Goal: Task Accomplishment & Management: Manage account settings

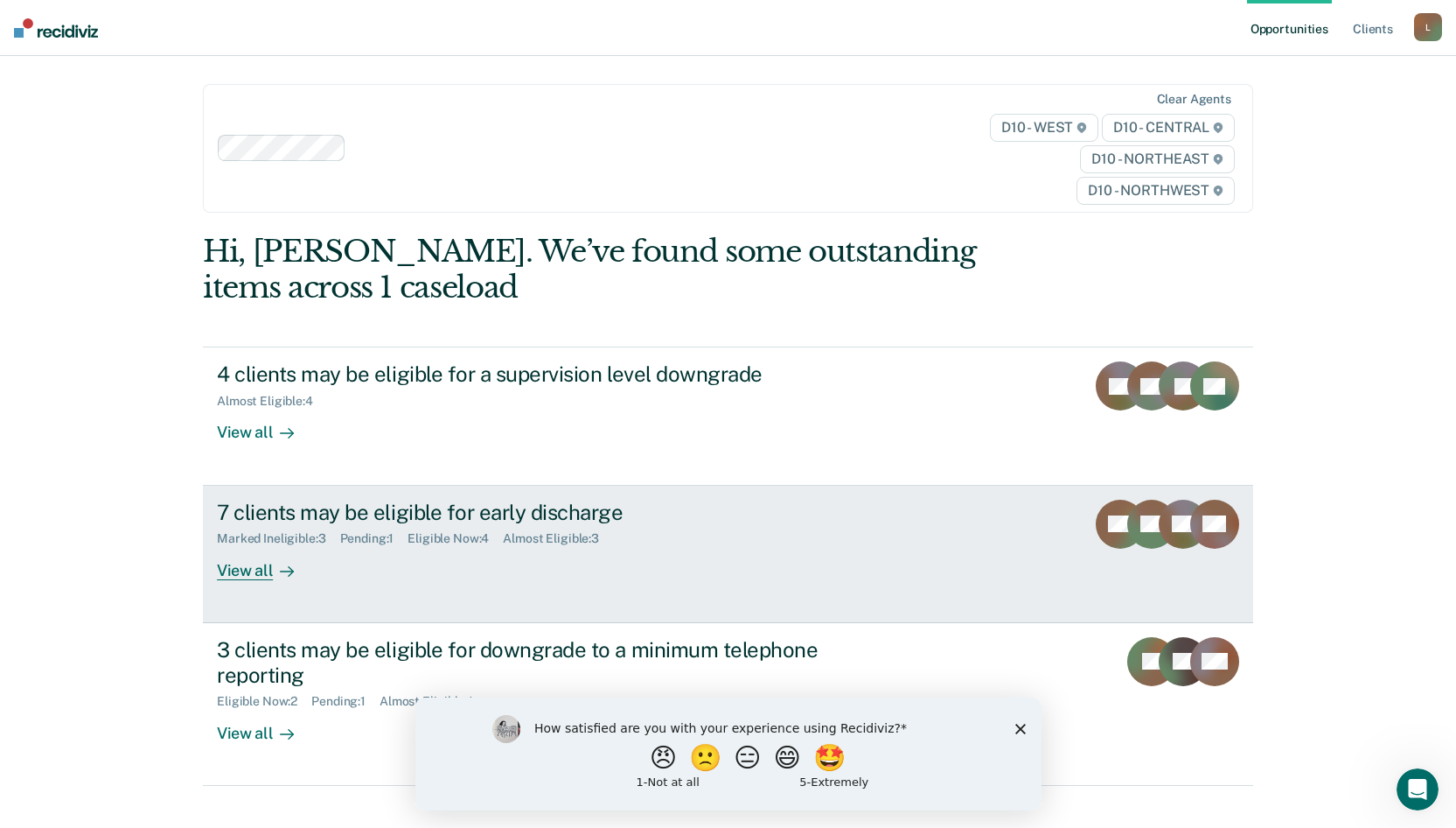
click at [254, 563] on div "View all" at bounding box center [265, 563] width 98 height 34
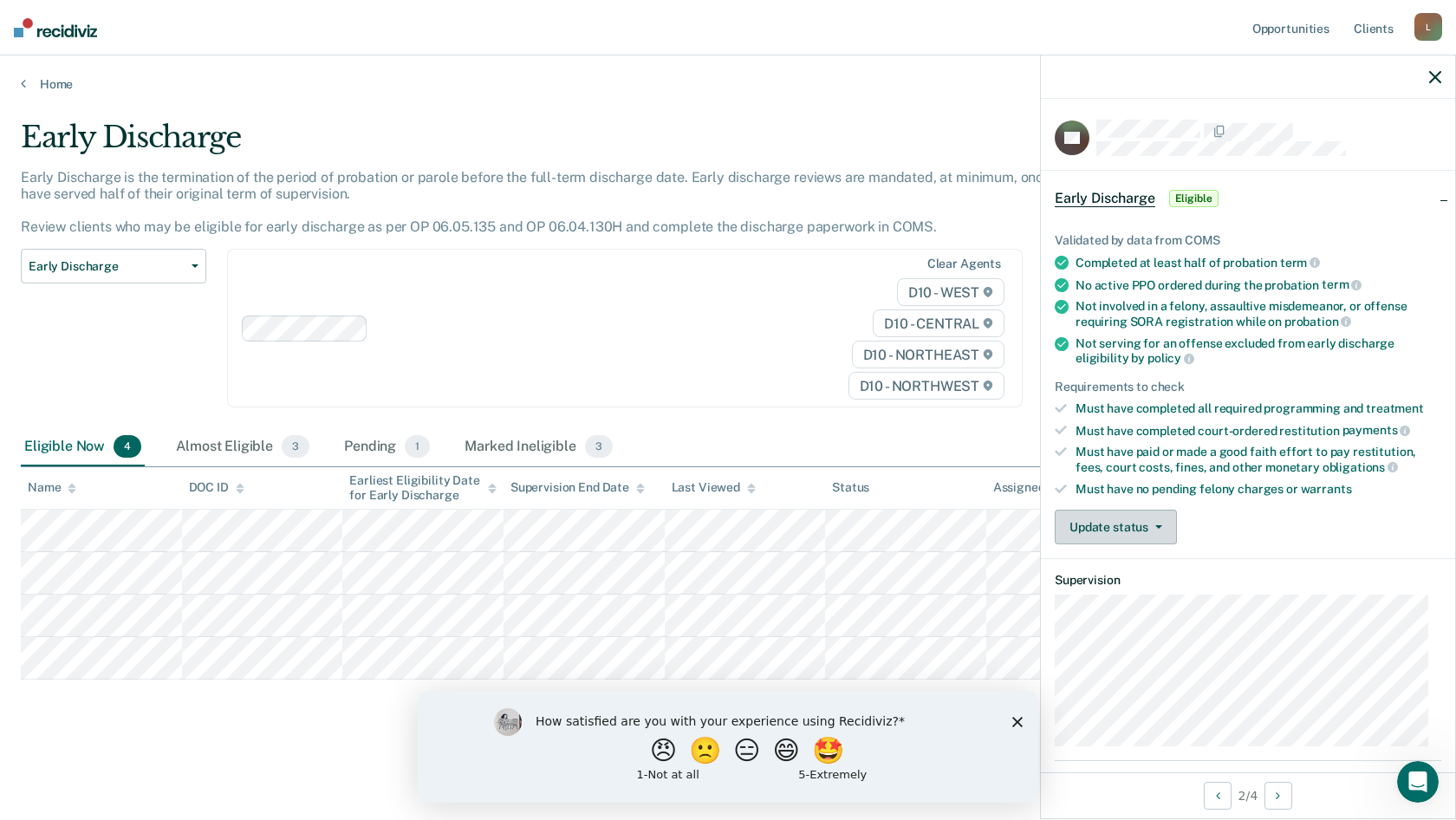
click at [1102, 523] on button "Update status" at bounding box center [1115, 527] width 123 height 35
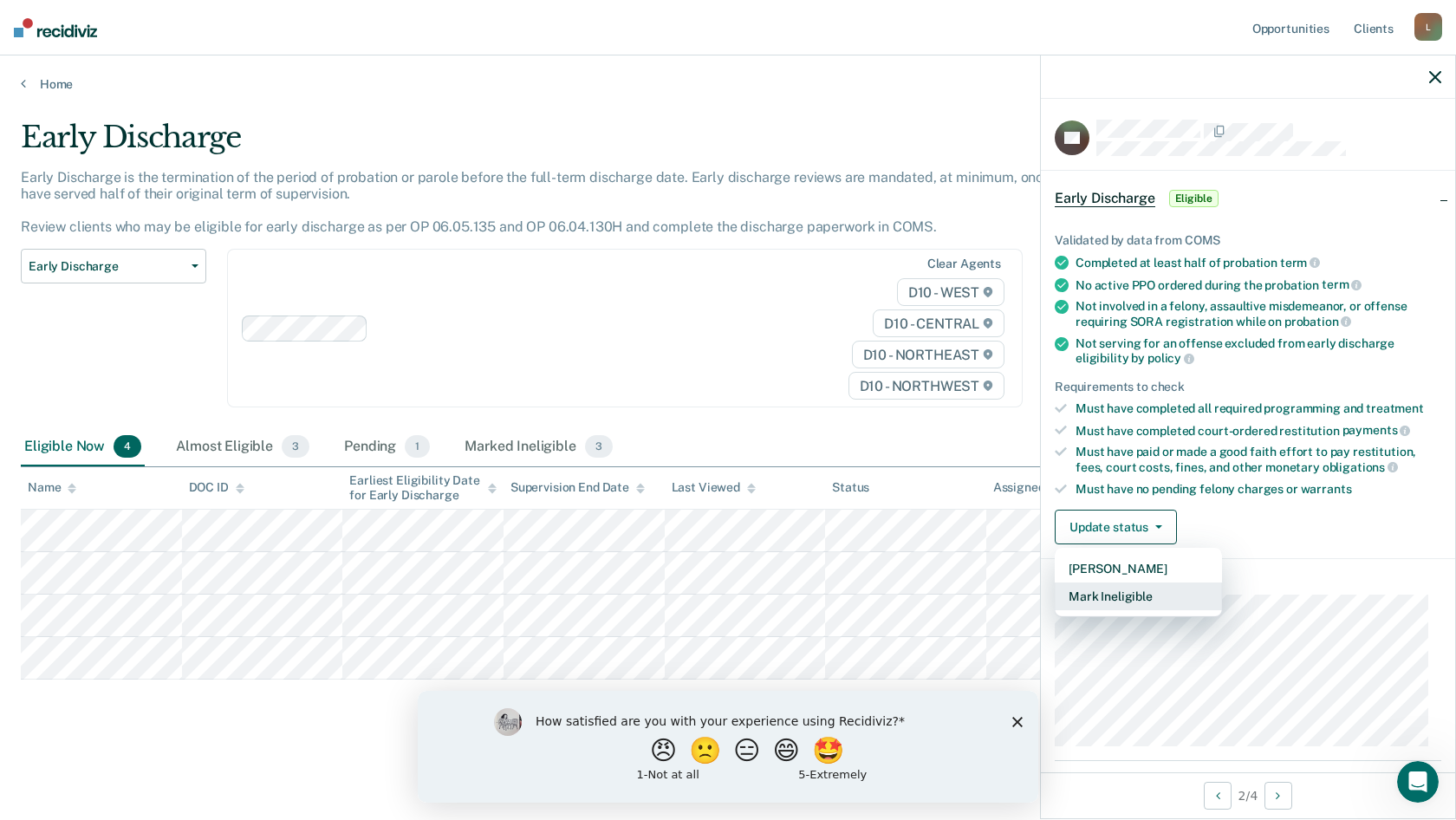
click at [1130, 594] on button "Mark Ineligible" at bounding box center [1138, 596] width 167 height 28
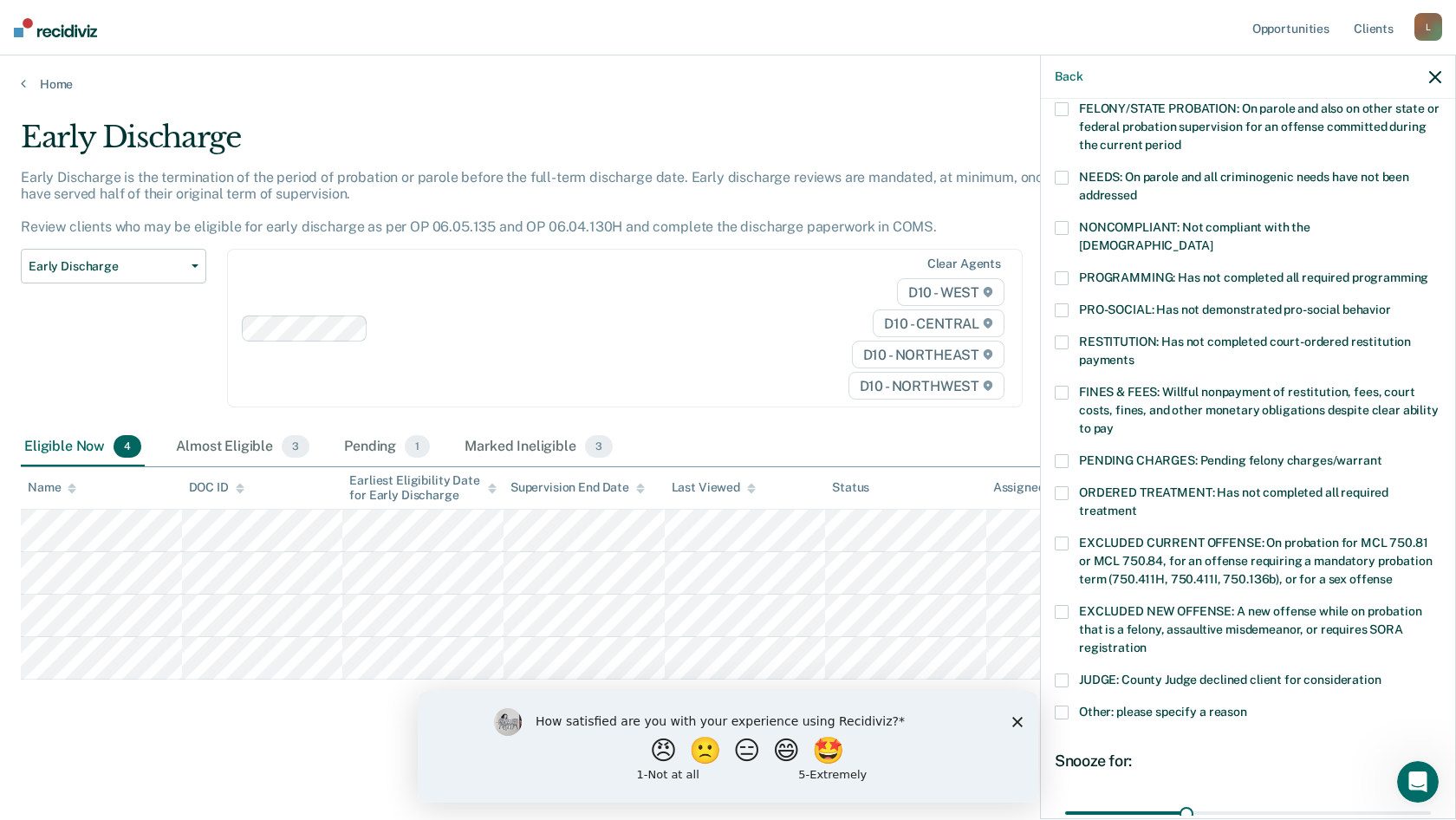
scroll to position [260, 0]
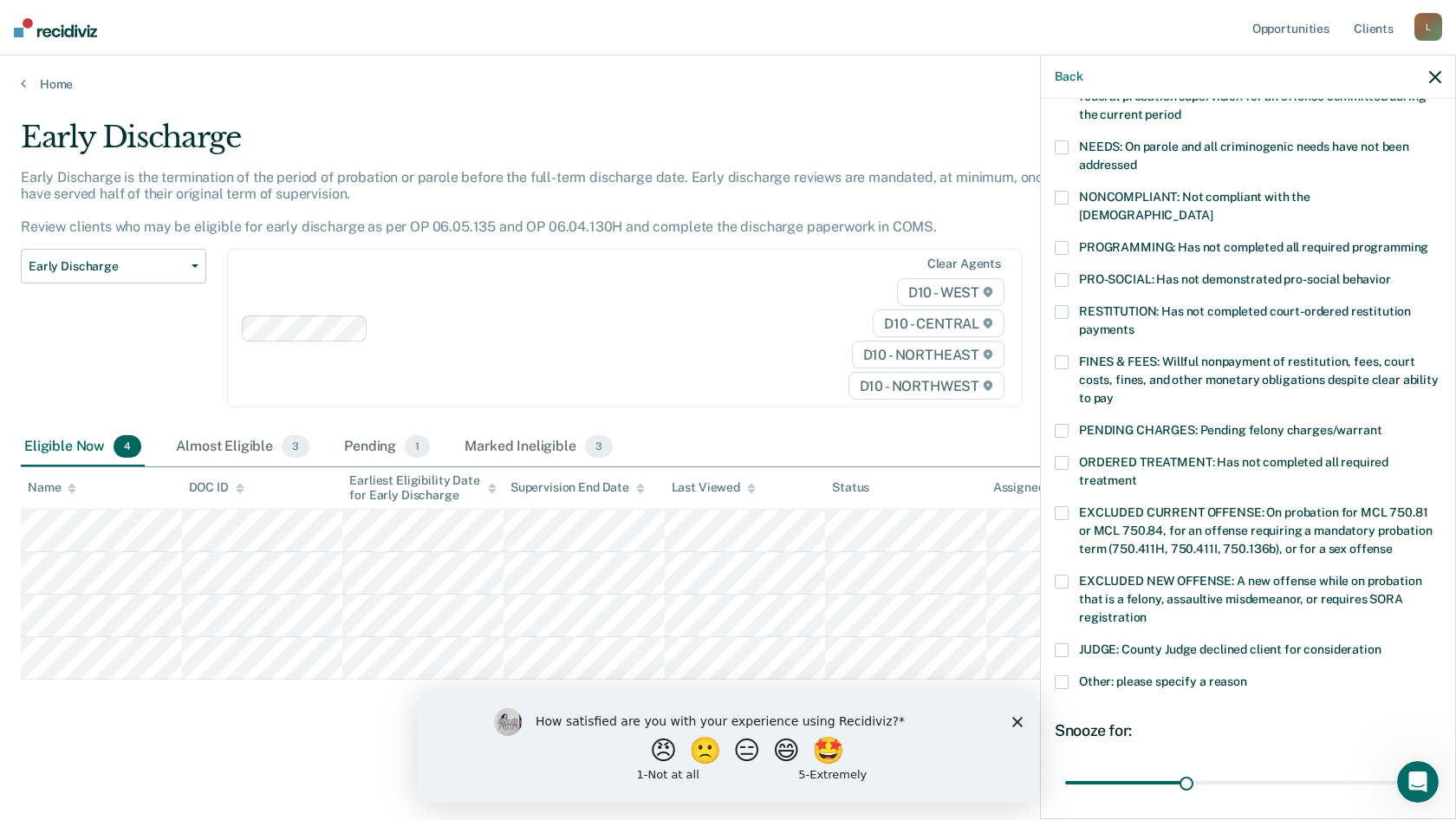
click at [1139, 674] on span "Other: please specify a reason" at bounding box center [1163, 681] width 168 height 14
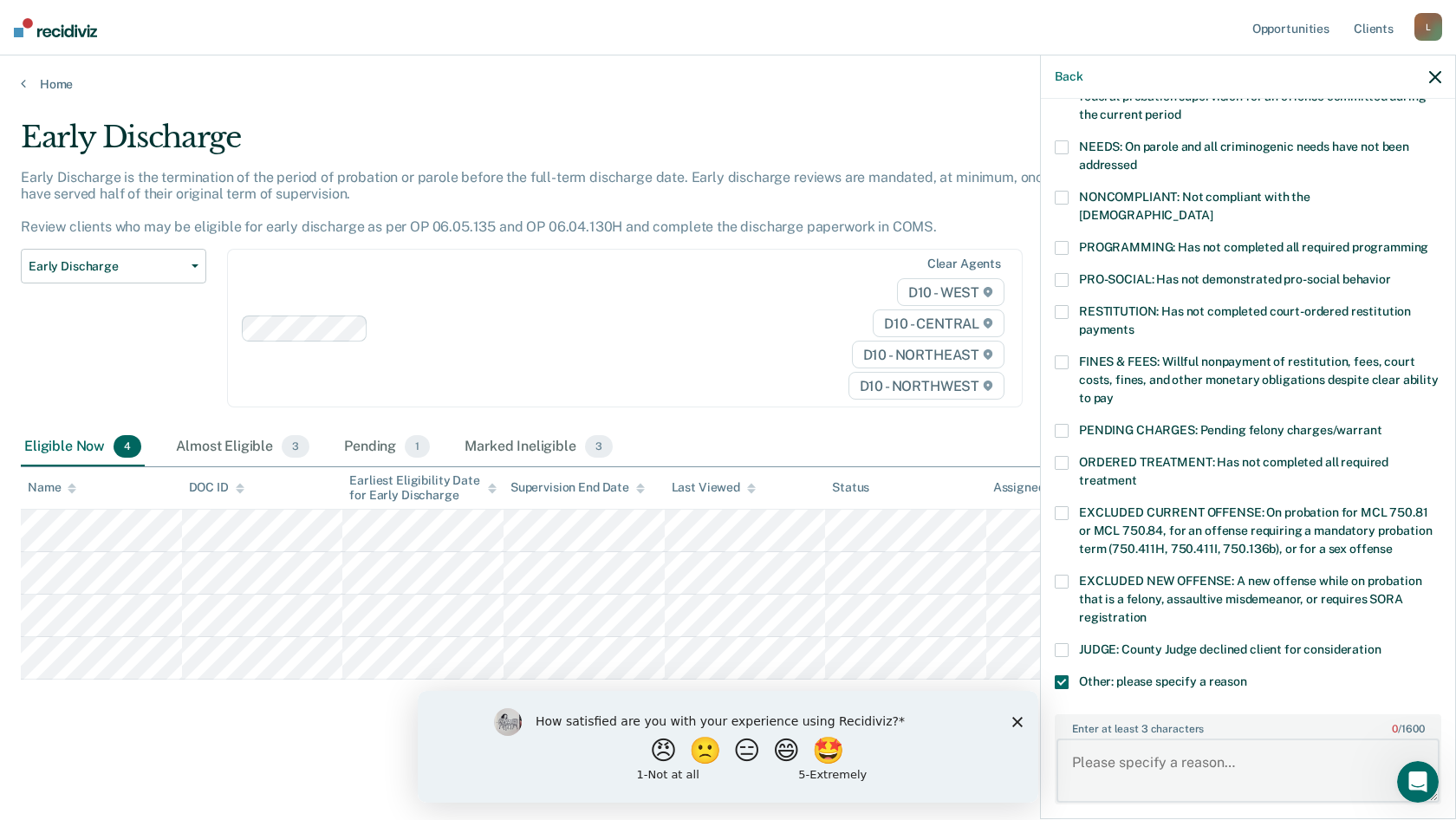
click at [1126, 740] on textarea "Enter at least 3 characters 0 / 1600" at bounding box center [1248, 770] width 383 height 64
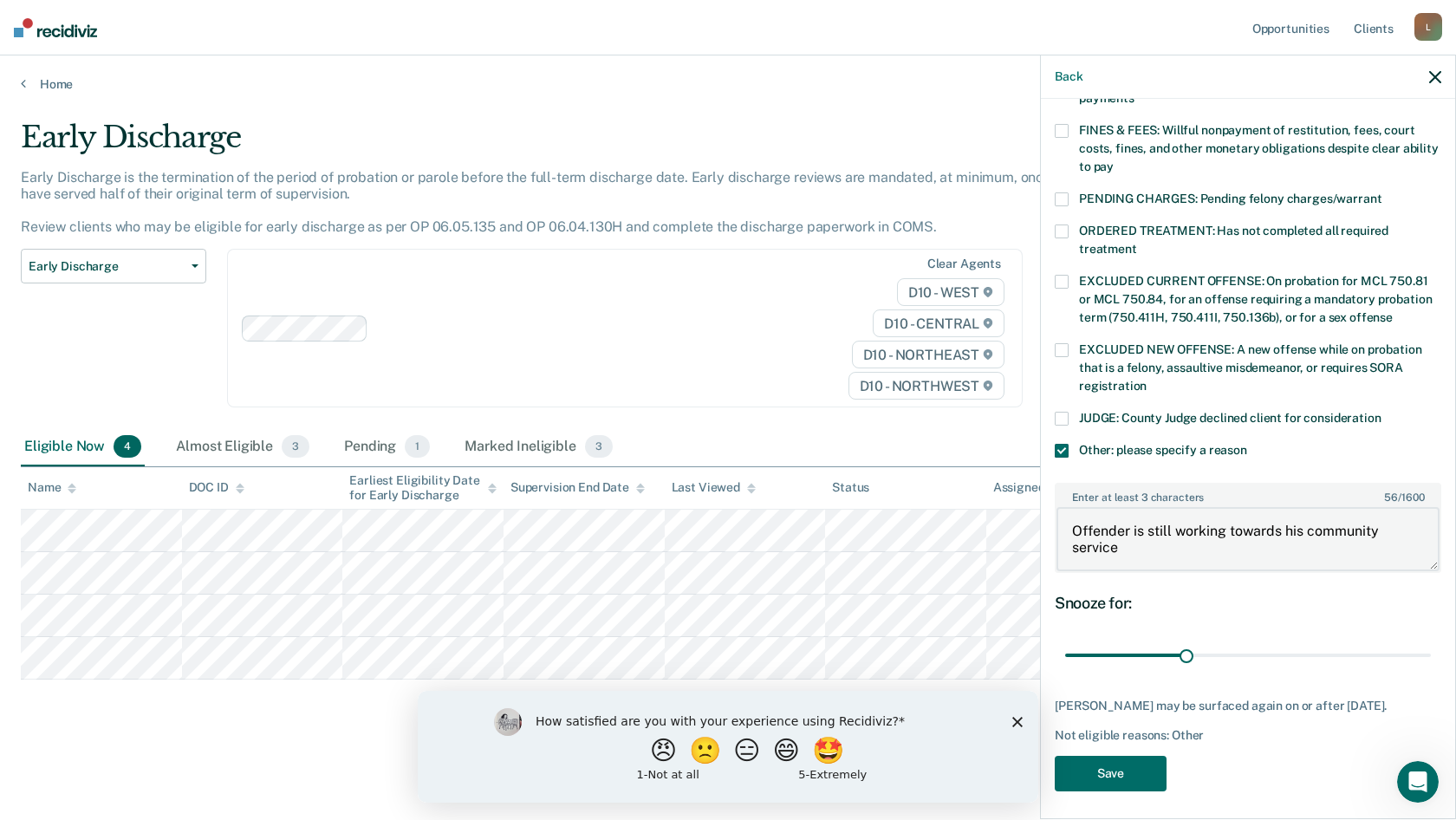
scroll to position [493, 0]
type textarea "Offender is still working towards his community service"
click at [1113, 765] on button "Save" at bounding box center [1110, 772] width 112 height 36
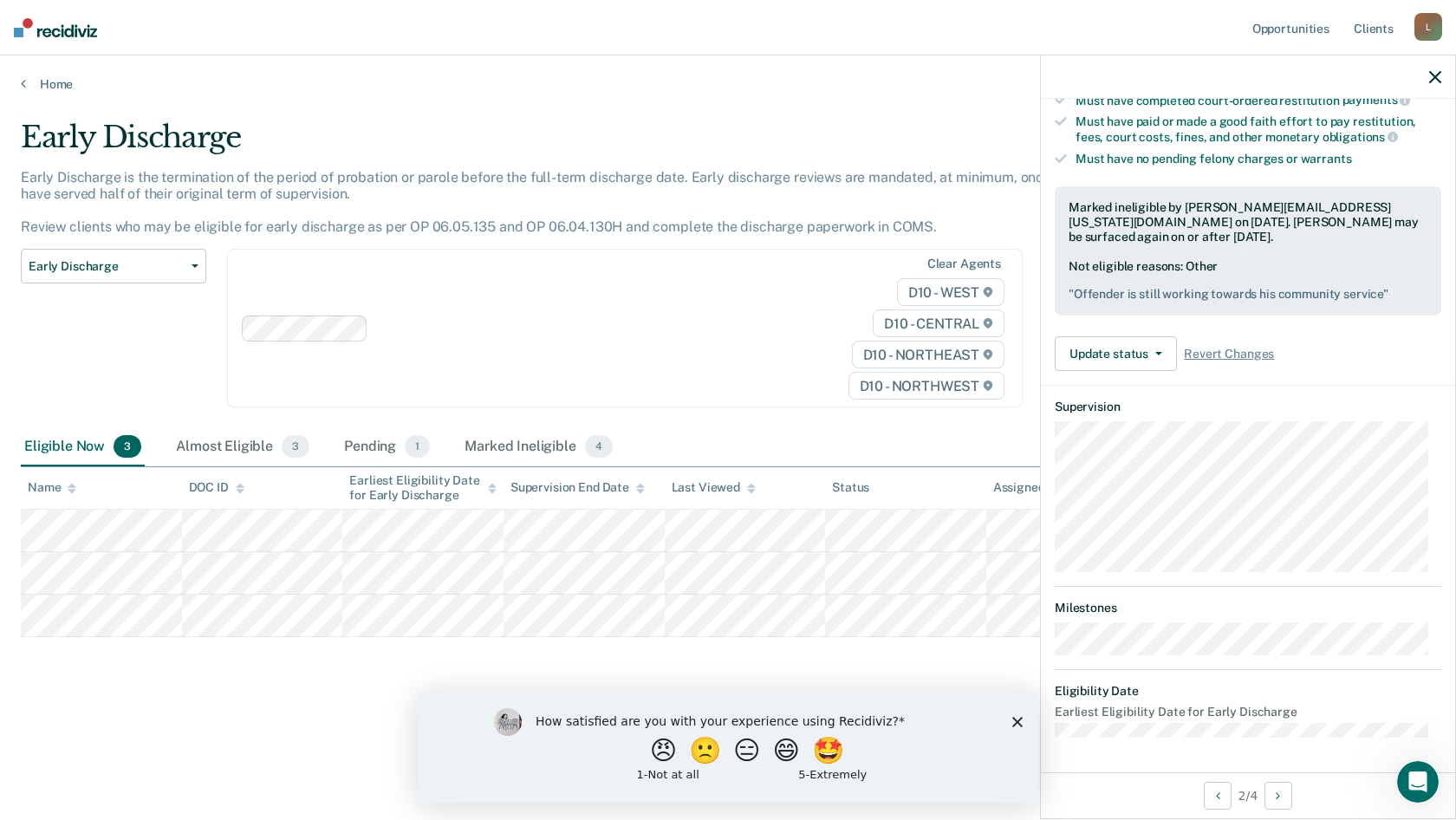
scroll to position [153, 0]
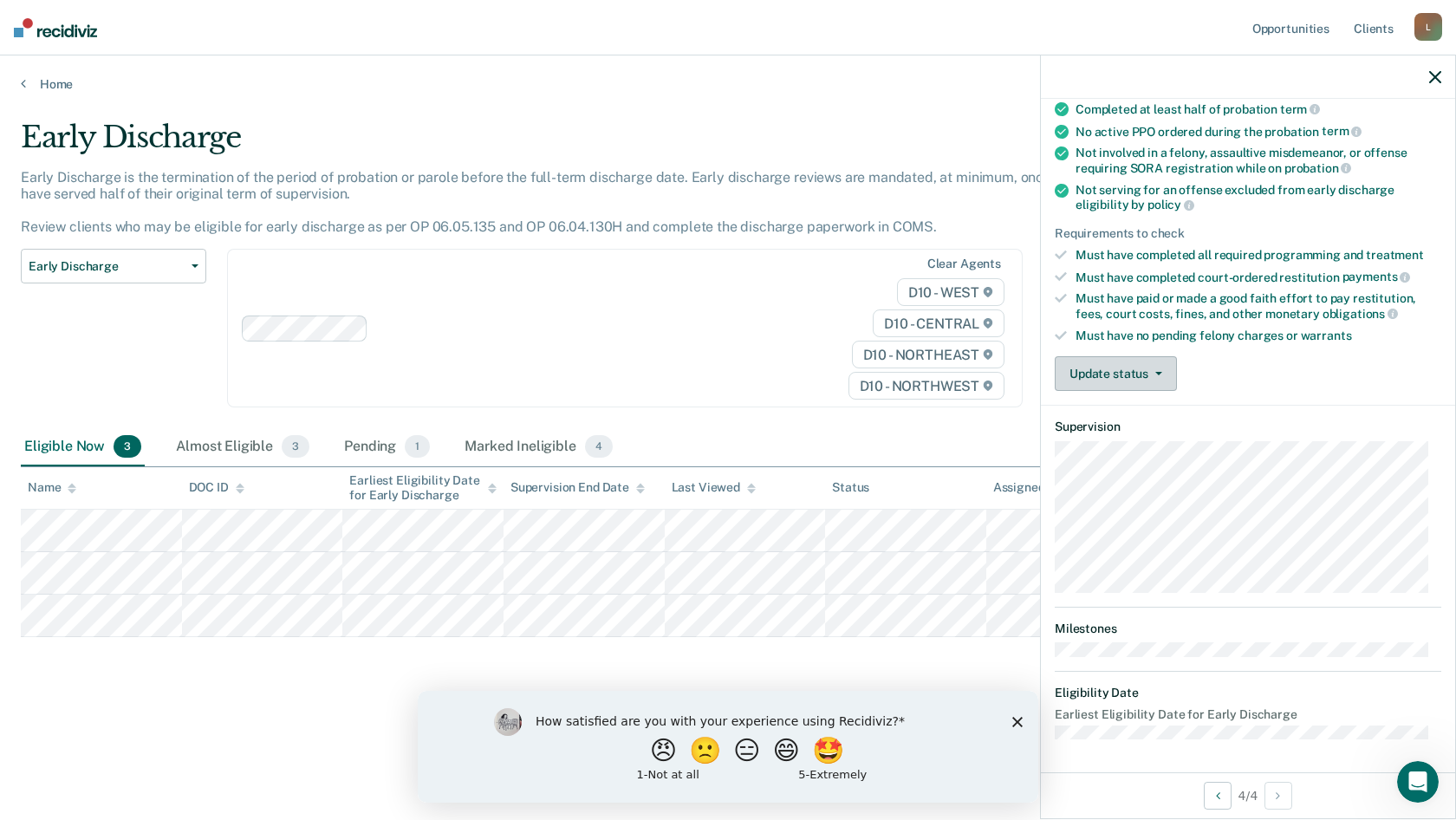
click at [1154, 377] on button "Update status" at bounding box center [1115, 373] width 123 height 35
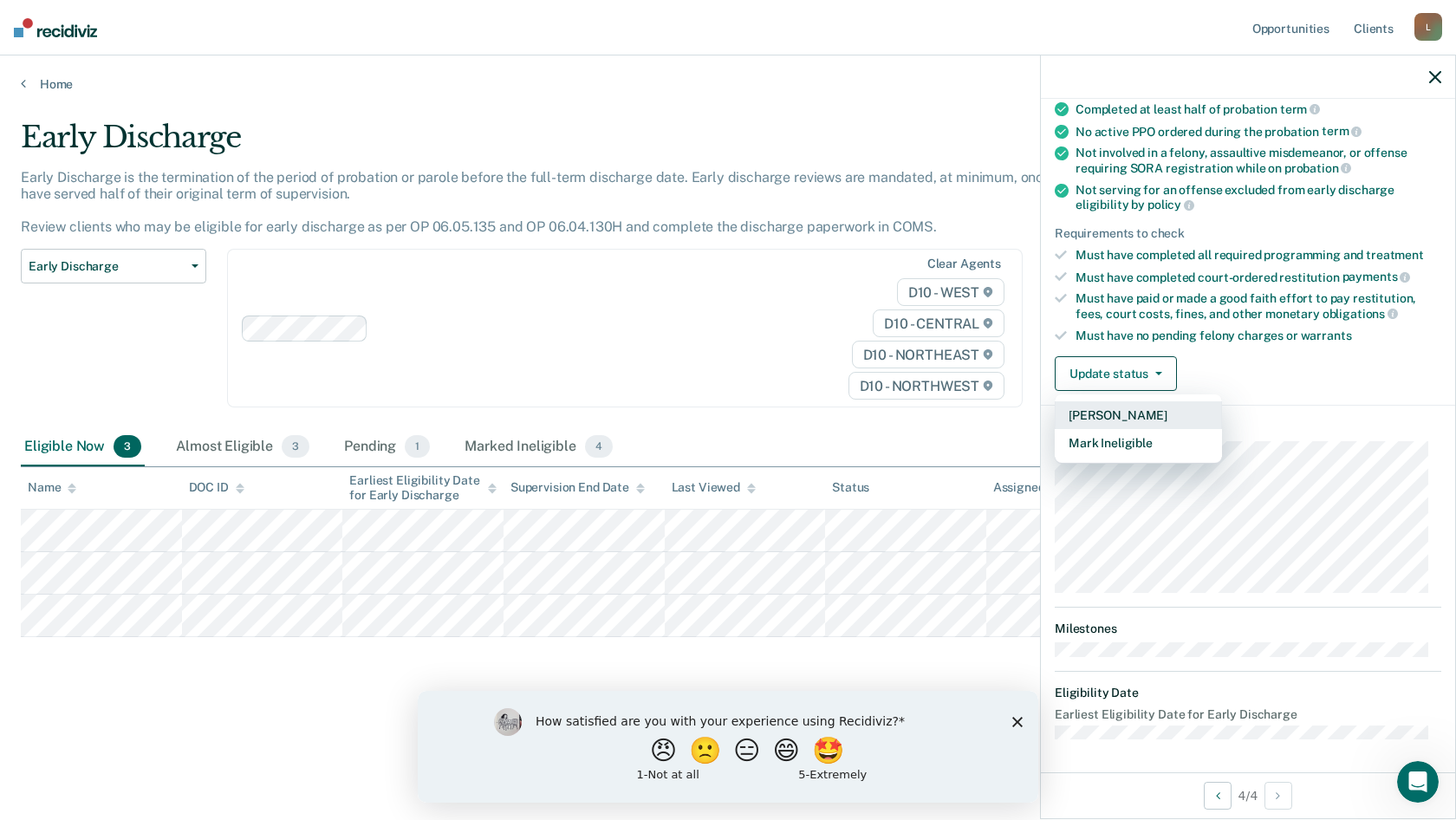
click at [1152, 406] on button "[PERSON_NAME]" at bounding box center [1138, 415] width 167 height 28
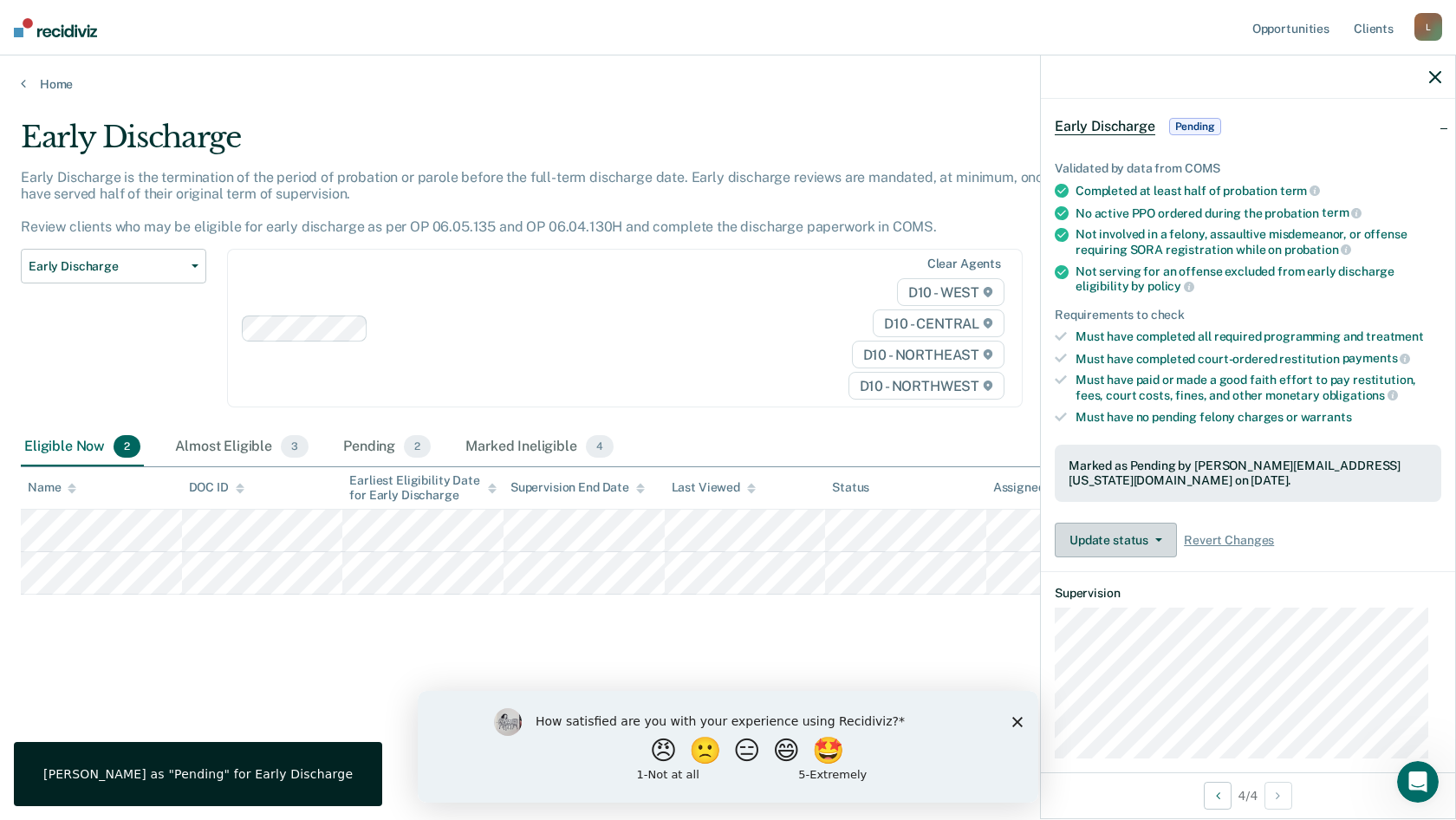
scroll to position [0, 0]
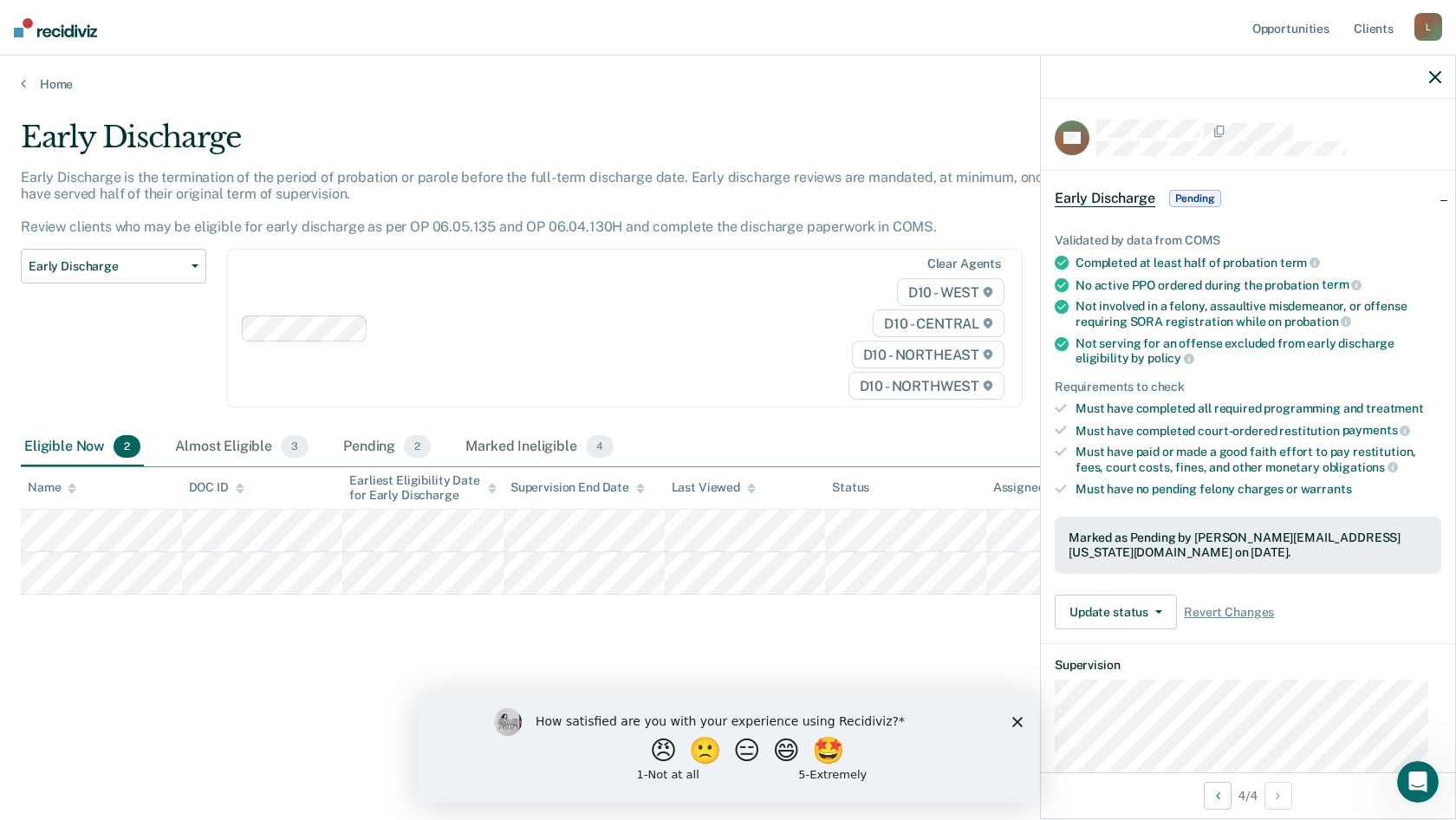
click at [1085, 192] on span "Early Discharge" at bounding box center [1105, 198] width 100 height 17
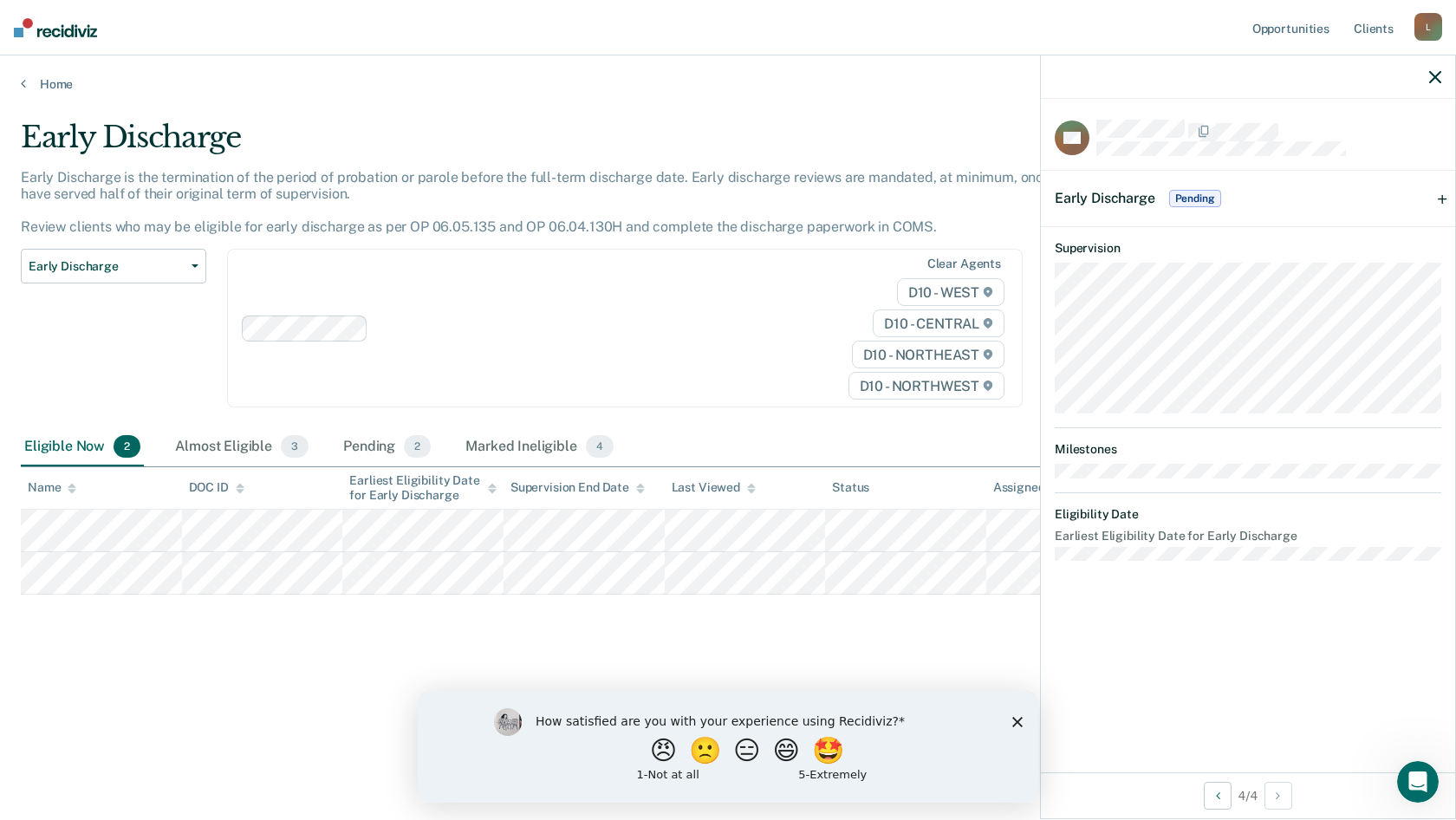
click at [1085, 192] on span "Early Discharge" at bounding box center [1105, 198] width 100 height 16
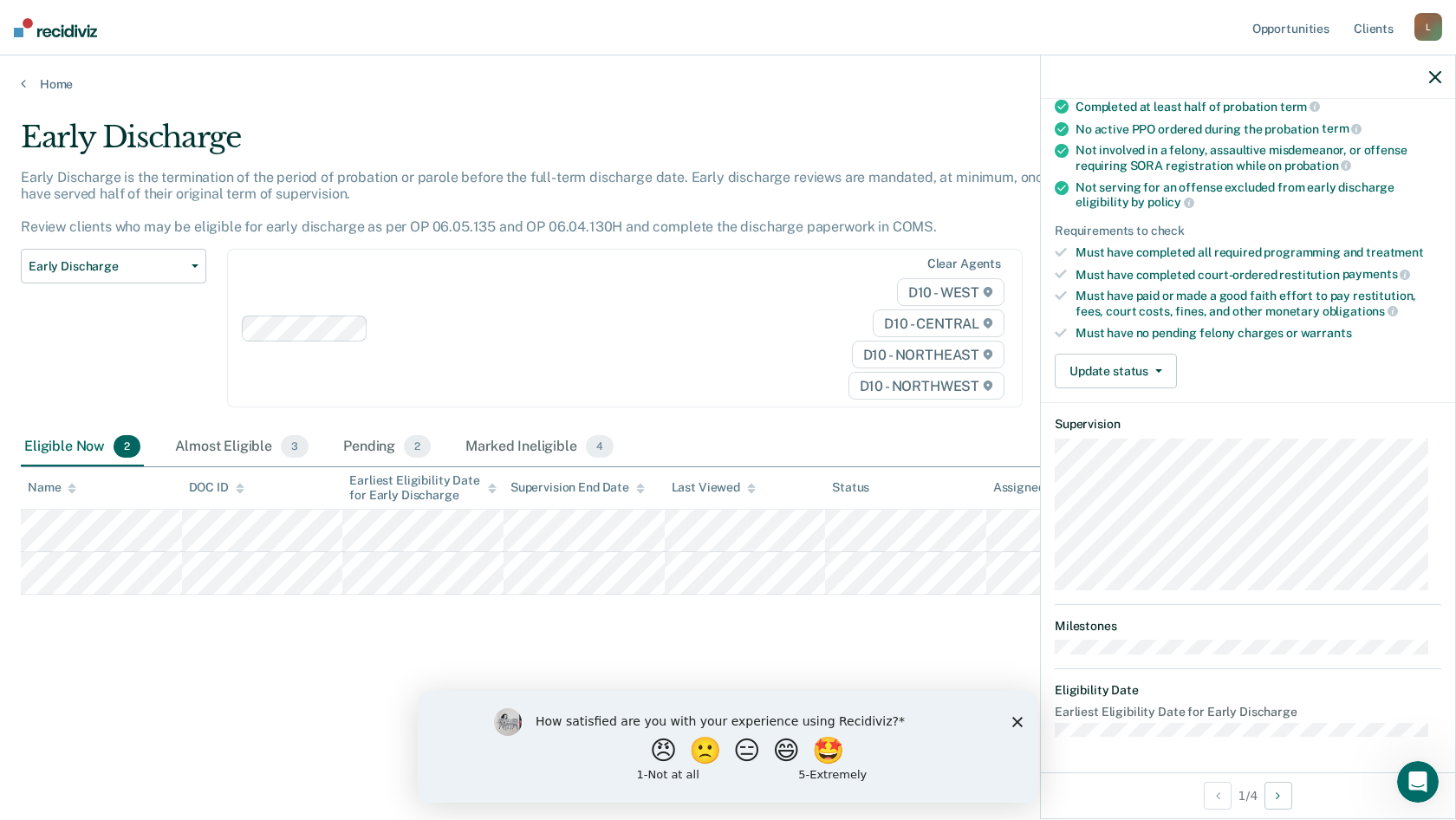
scroll to position [153, 0]
click at [1088, 375] on button "Update status" at bounding box center [1115, 373] width 123 height 35
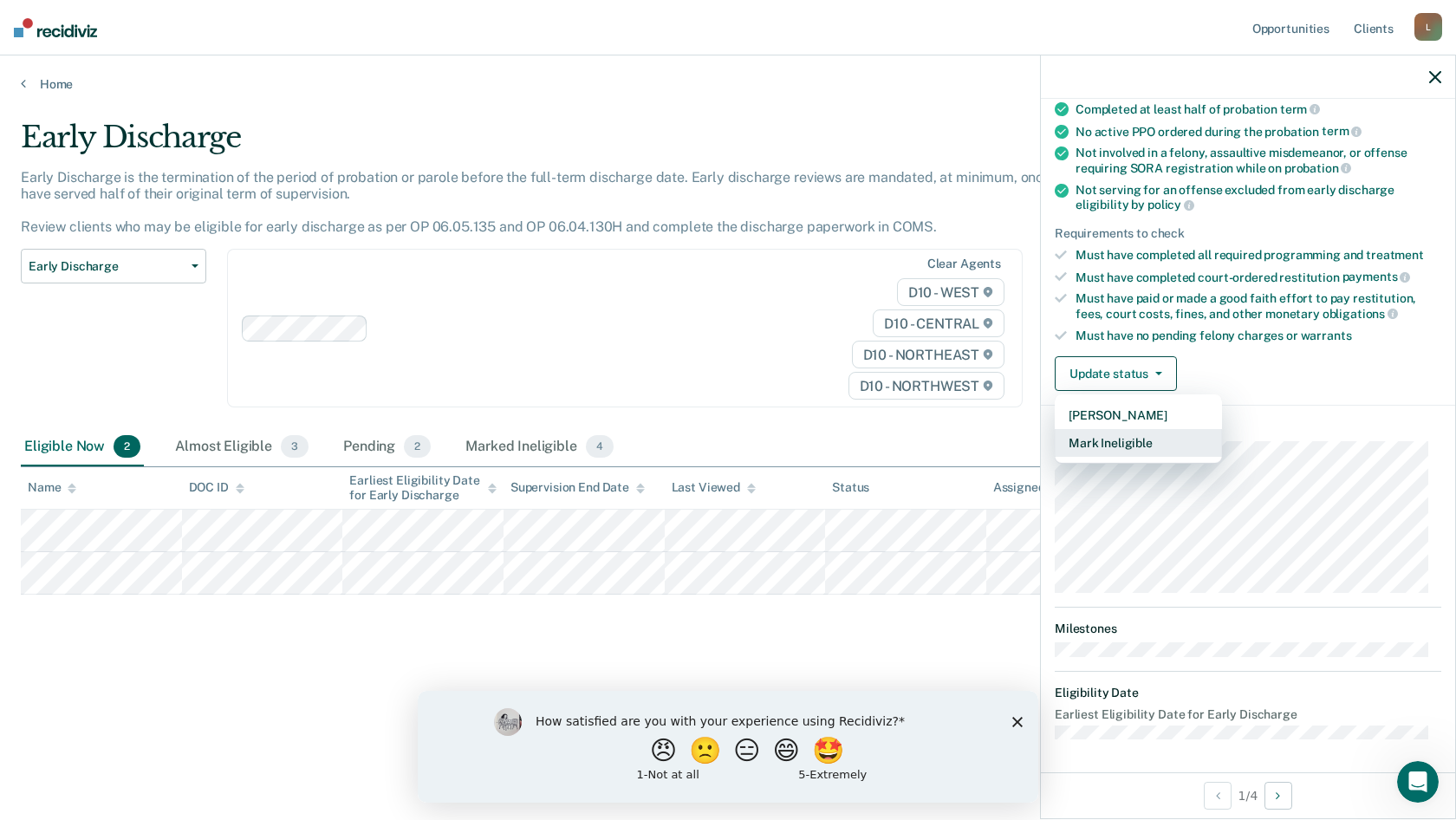
click at [1126, 436] on button "Mark Ineligible" at bounding box center [1138, 443] width 167 height 28
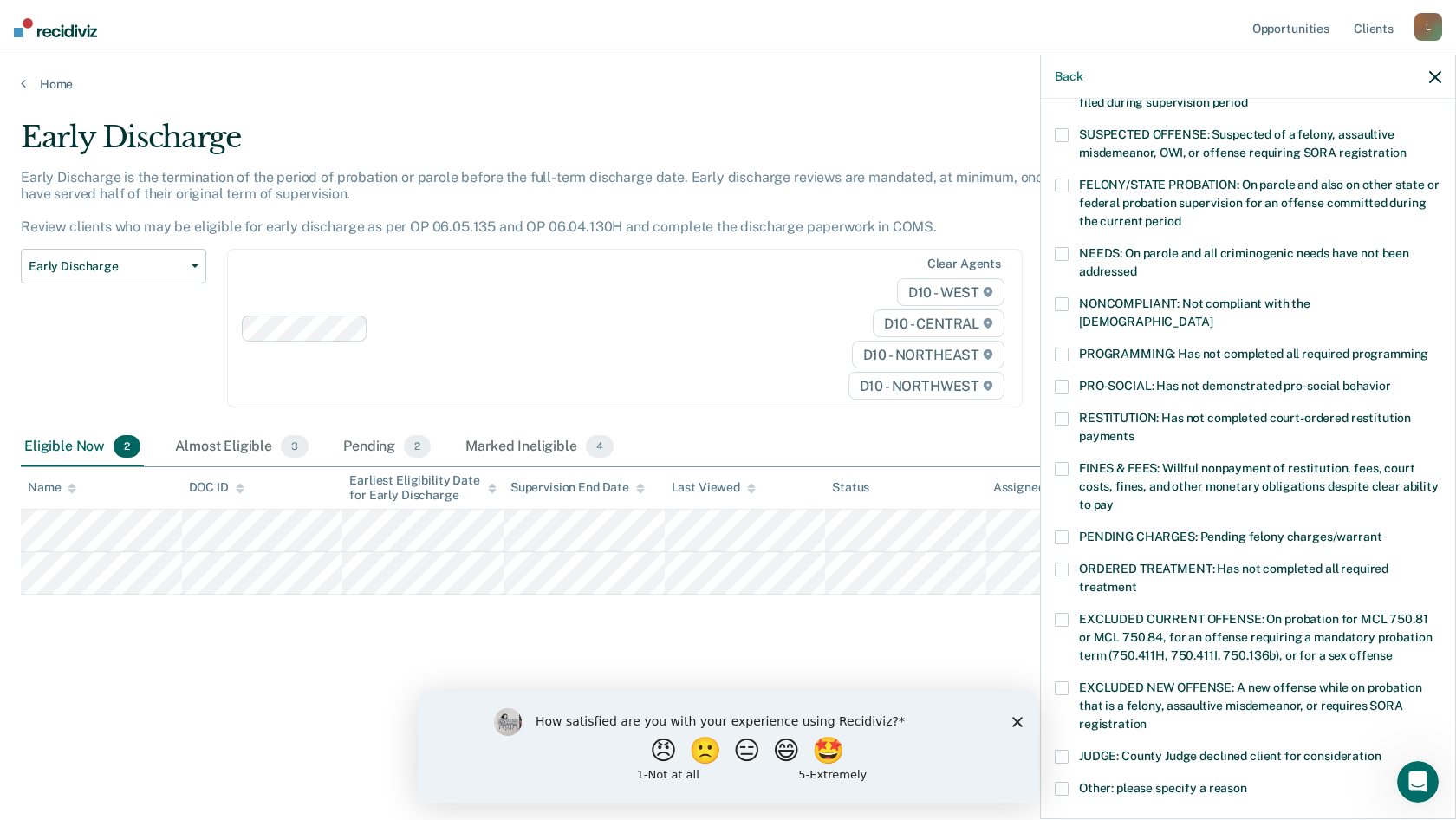
drag, startPoint x: 1061, startPoint y: 396, endPoint x: 1070, endPoint y: 407, distance: 14.2
click at [1062, 411] on span at bounding box center [1062, 418] width 14 height 14
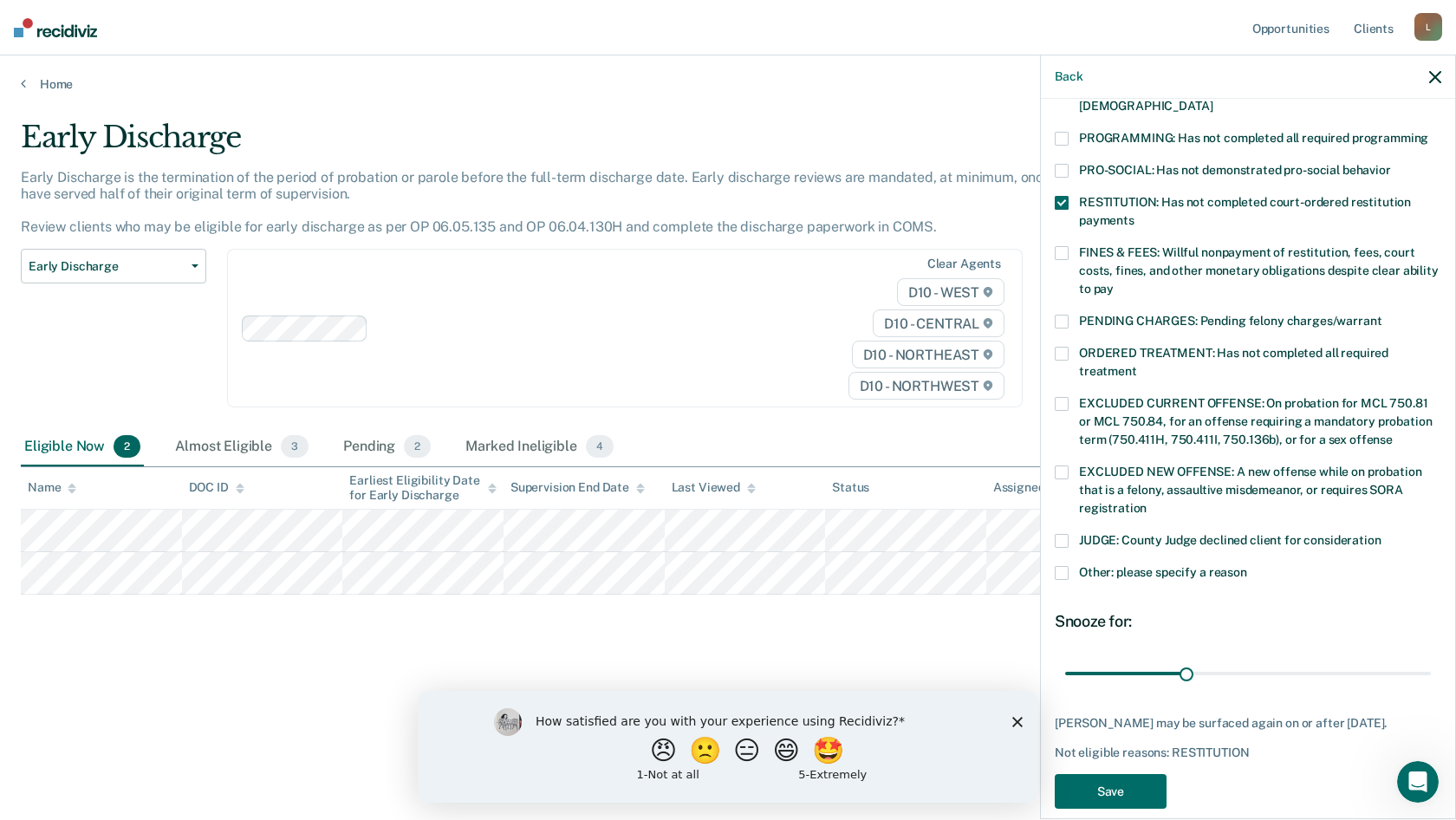
scroll to position [388, 0]
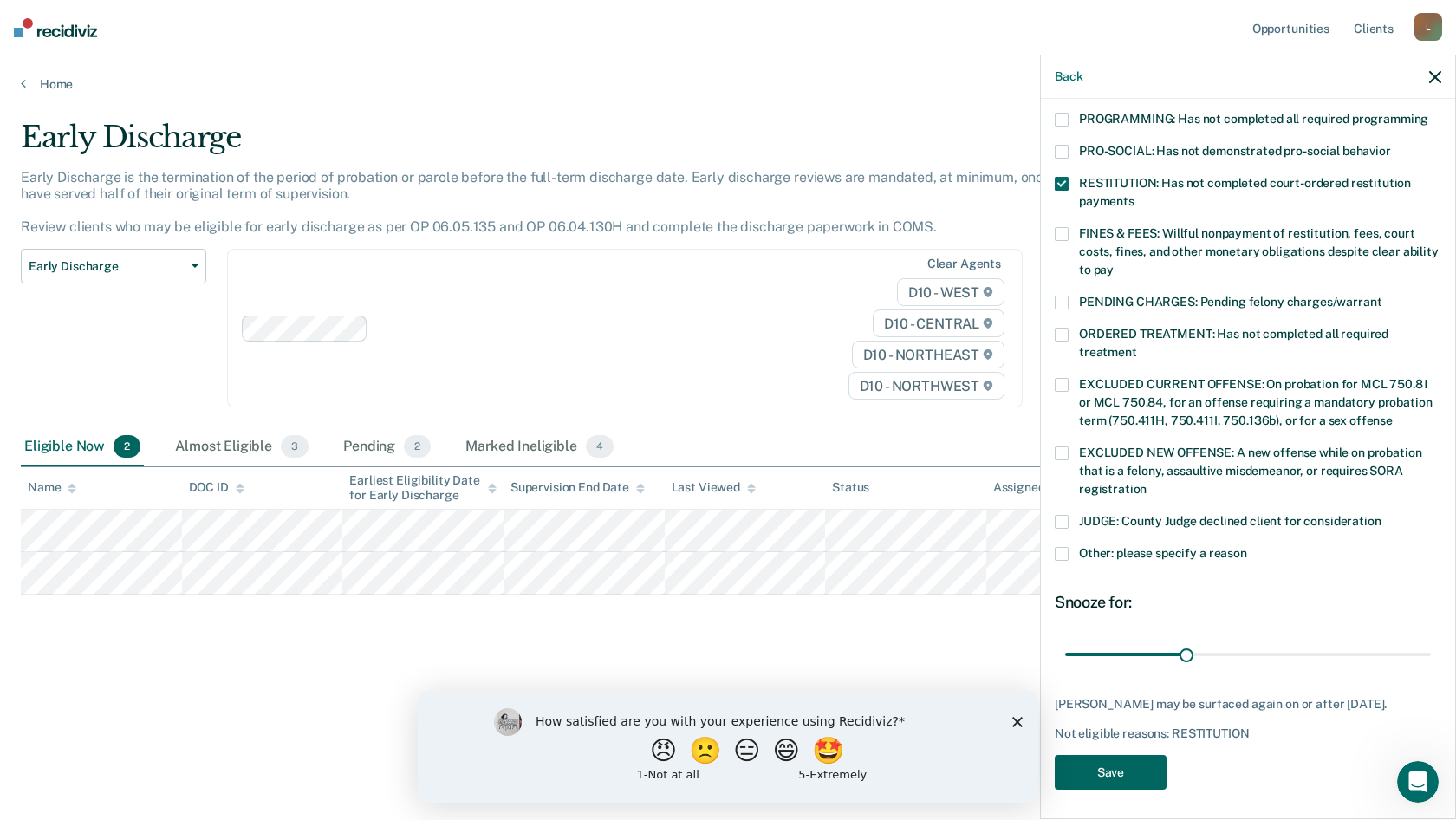
click at [1126, 764] on button "Save" at bounding box center [1110, 773] width 112 height 36
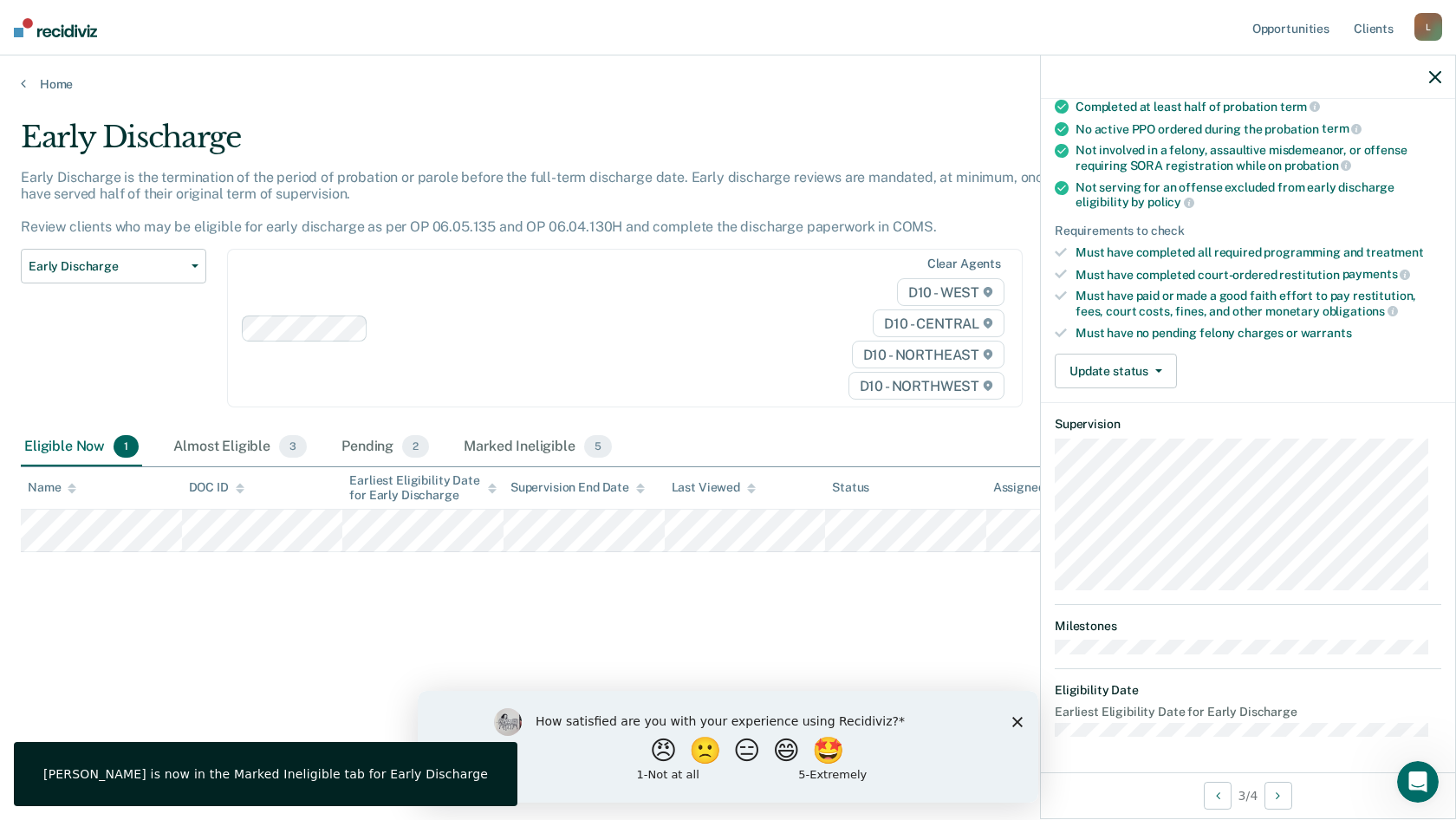
scroll to position [153, 0]
click at [1101, 362] on button "Update status" at bounding box center [1115, 373] width 123 height 35
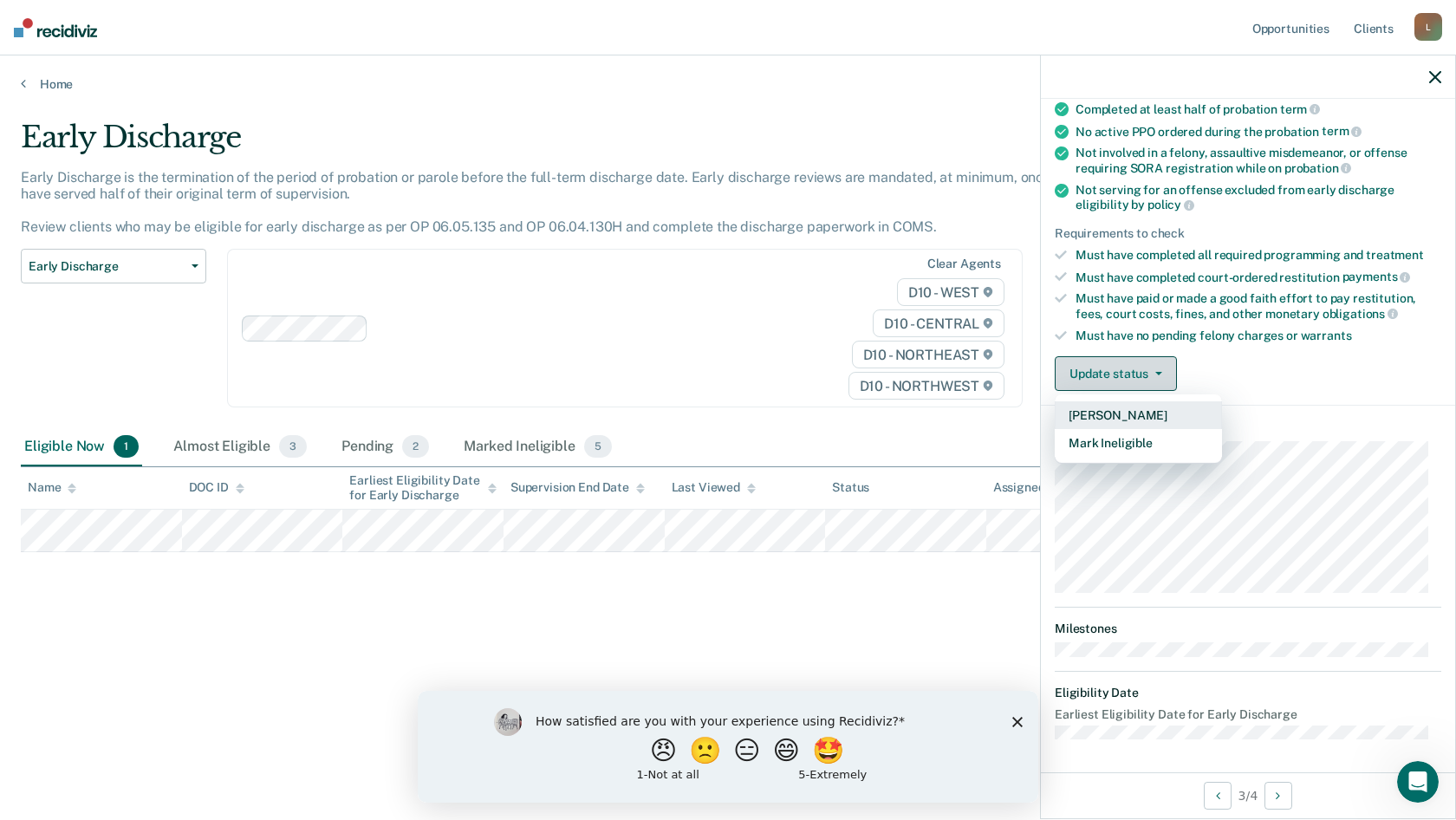
drag, startPoint x: 1102, startPoint y: 404, endPoint x: 1098, endPoint y: 372, distance: 32.2
click at [1098, 372] on div "Update status [PERSON_NAME] Mark Ineligible" at bounding box center [1115, 373] width 123 height 35
click at [1097, 372] on button "Update status" at bounding box center [1115, 373] width 123 height 35
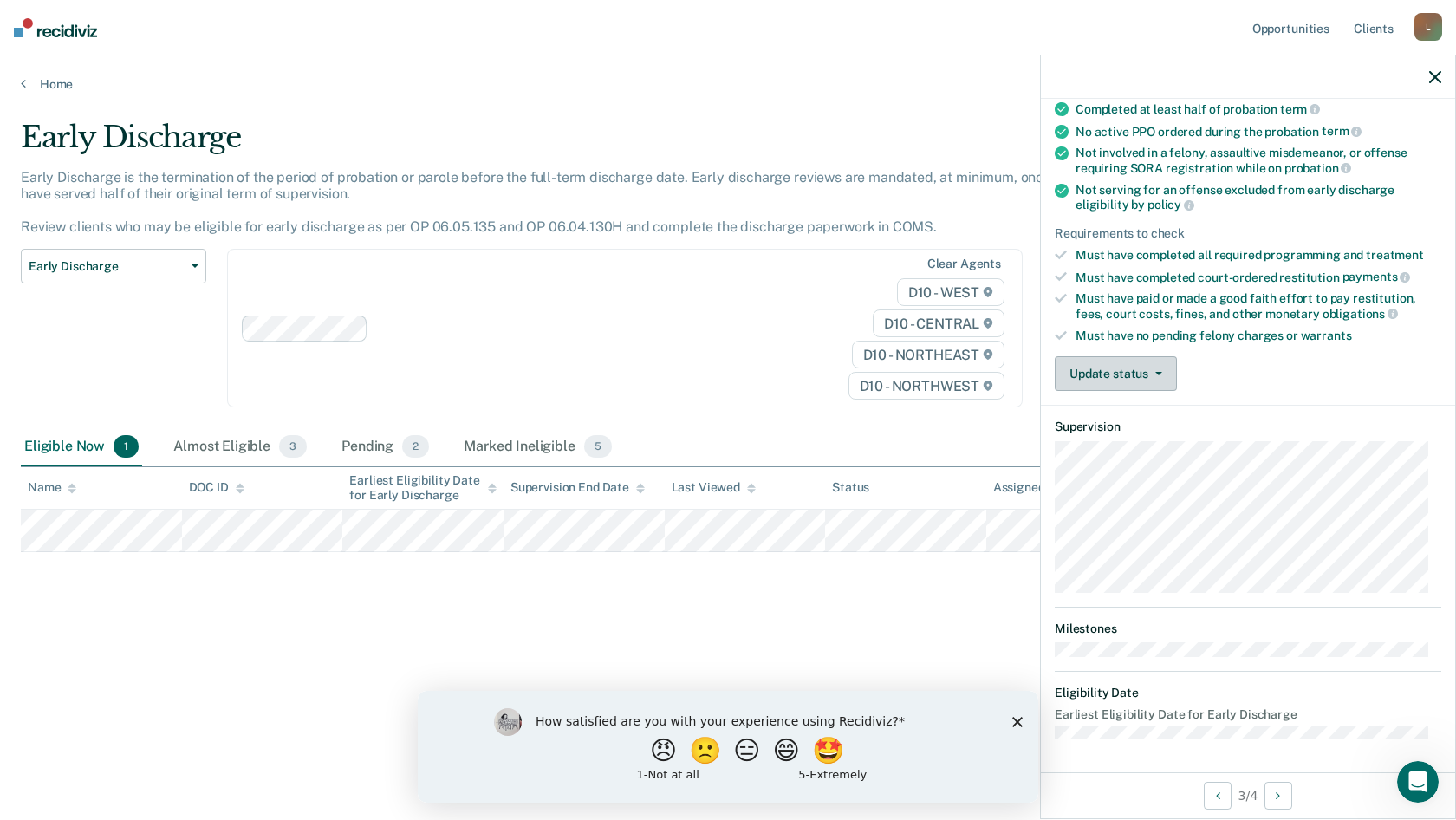
click at [1104, 365] on button "Update status" at bounding box center [1115, 373] width 123 height 35
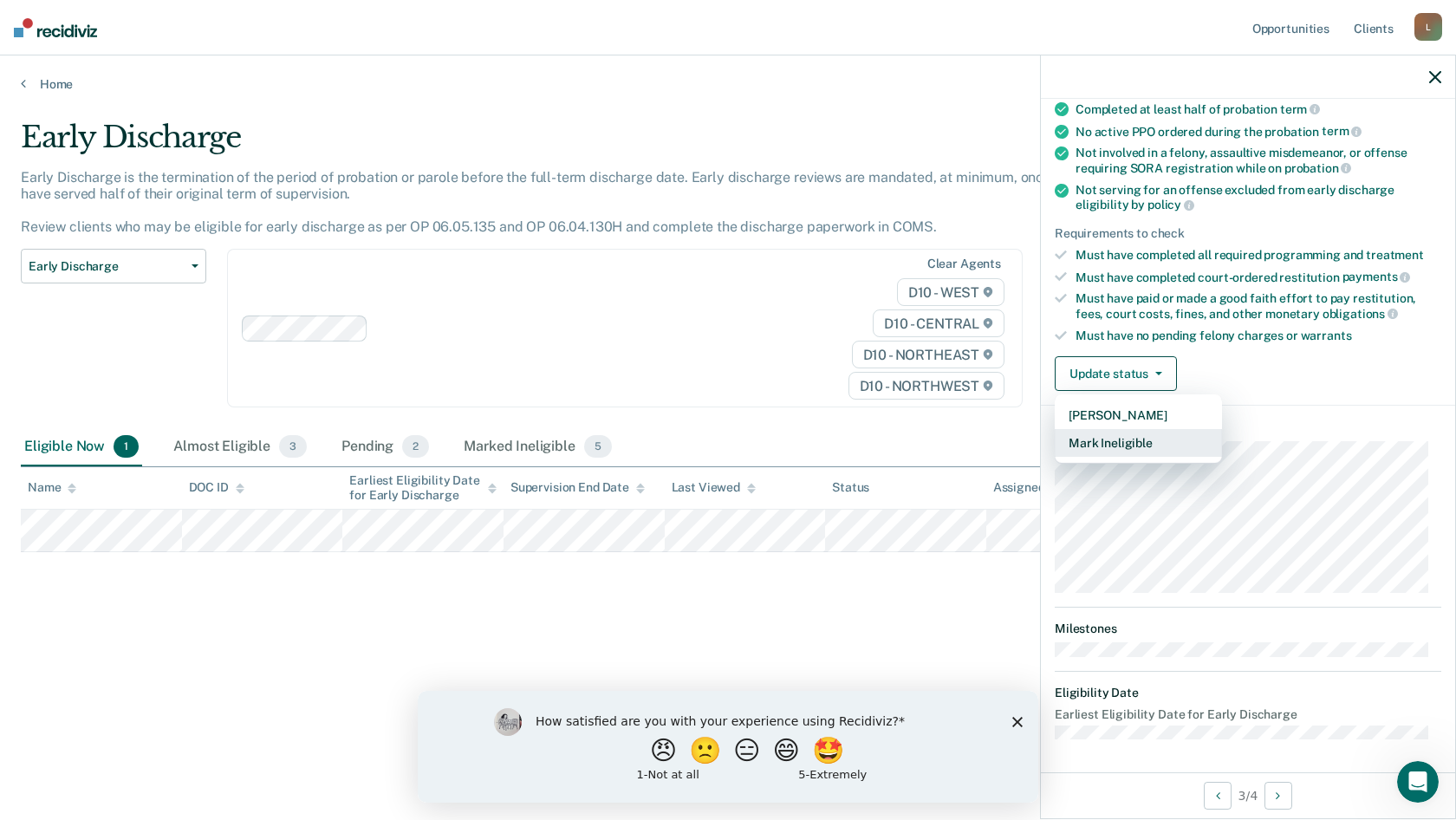
click at [1129, 441] on button "Mark Ineligible" at bounding box center [1138, 443] width 167 height 28
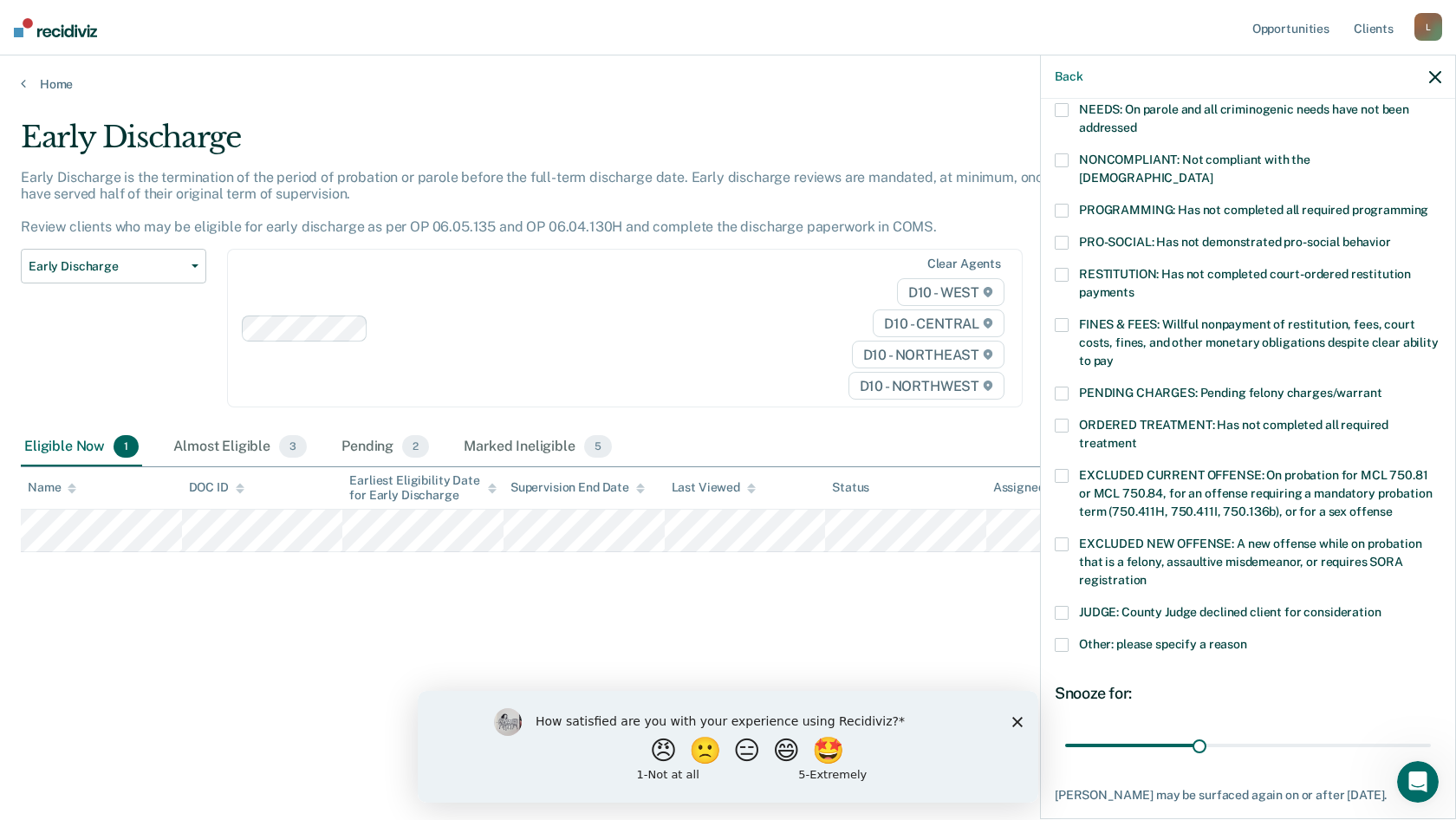
scroll to position [326, 0]
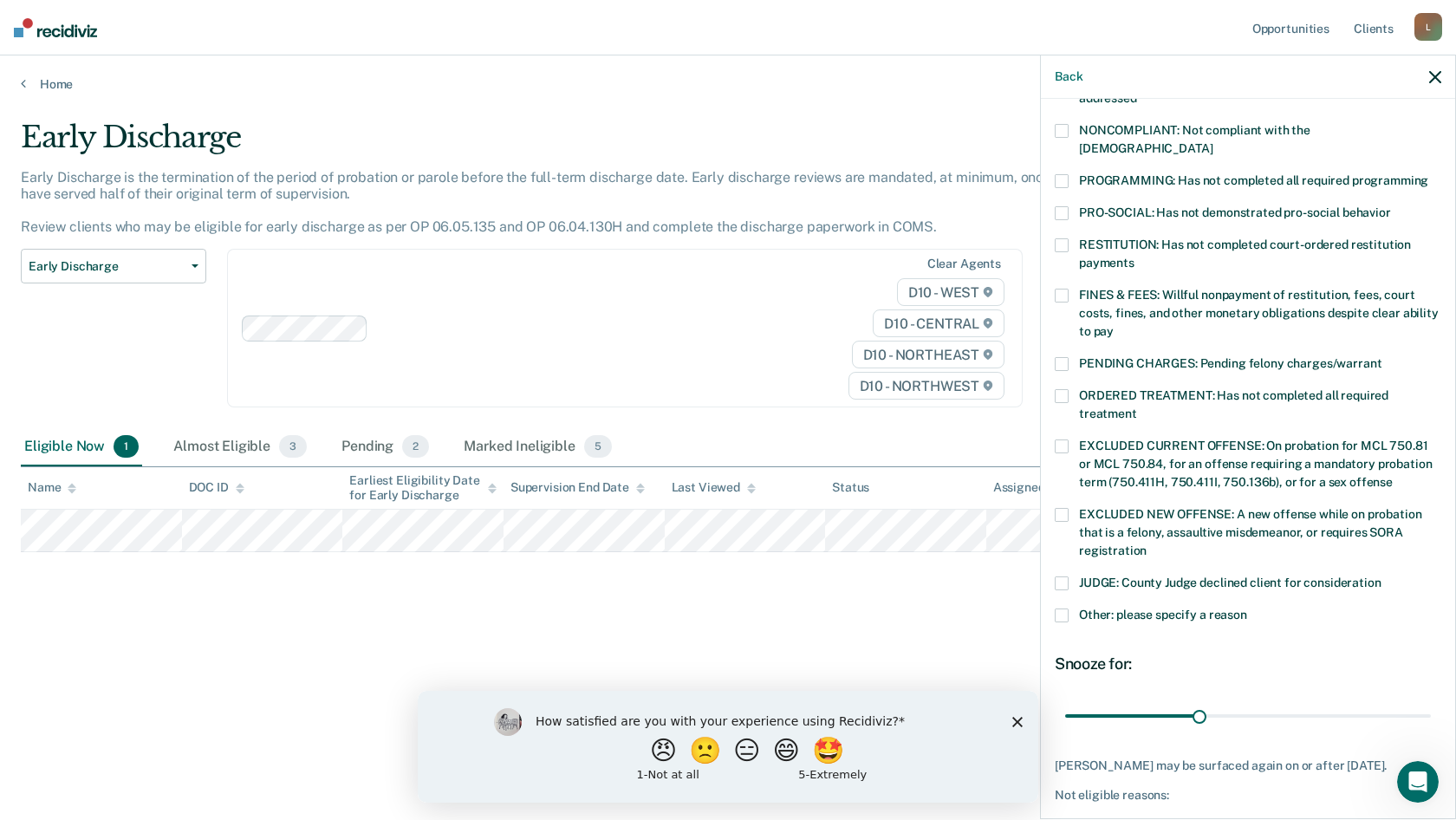
click at [1062, 586] on div "JUDGE: County Judge declined client for consideration" at bounding box center [1248, 592] width 386 height 32
click at [1062, 608] on span at bounding box center [1062, 615] width 14 height 14
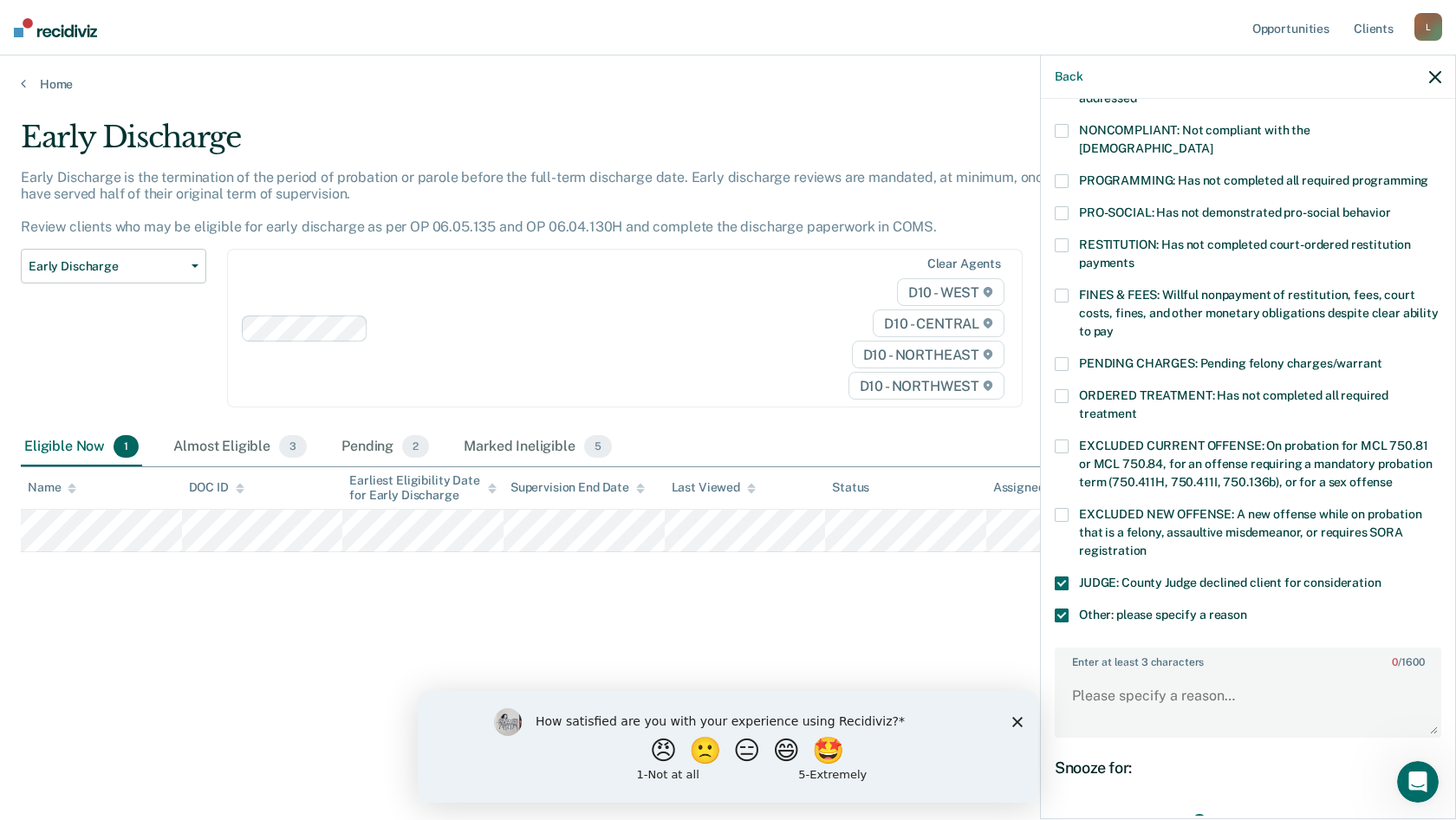
click at [1056, 576] on span at bounding box center [1062, 583] width 14 height 14
click at [1088, 649] on label "Enter at least 3 characters 0 / 1600" at bounding box center [1248, 658] width 383 height 19
click at [1088, 672] on textarea "Enter at least 3 characters 0 / 1600" at bounding box center [1248, 704] width 383 height 64
click at [1343, 673] on textarea "Delay of Sentence. Case Report sent to" at bounding box center [1248, 704] width 383 height 64
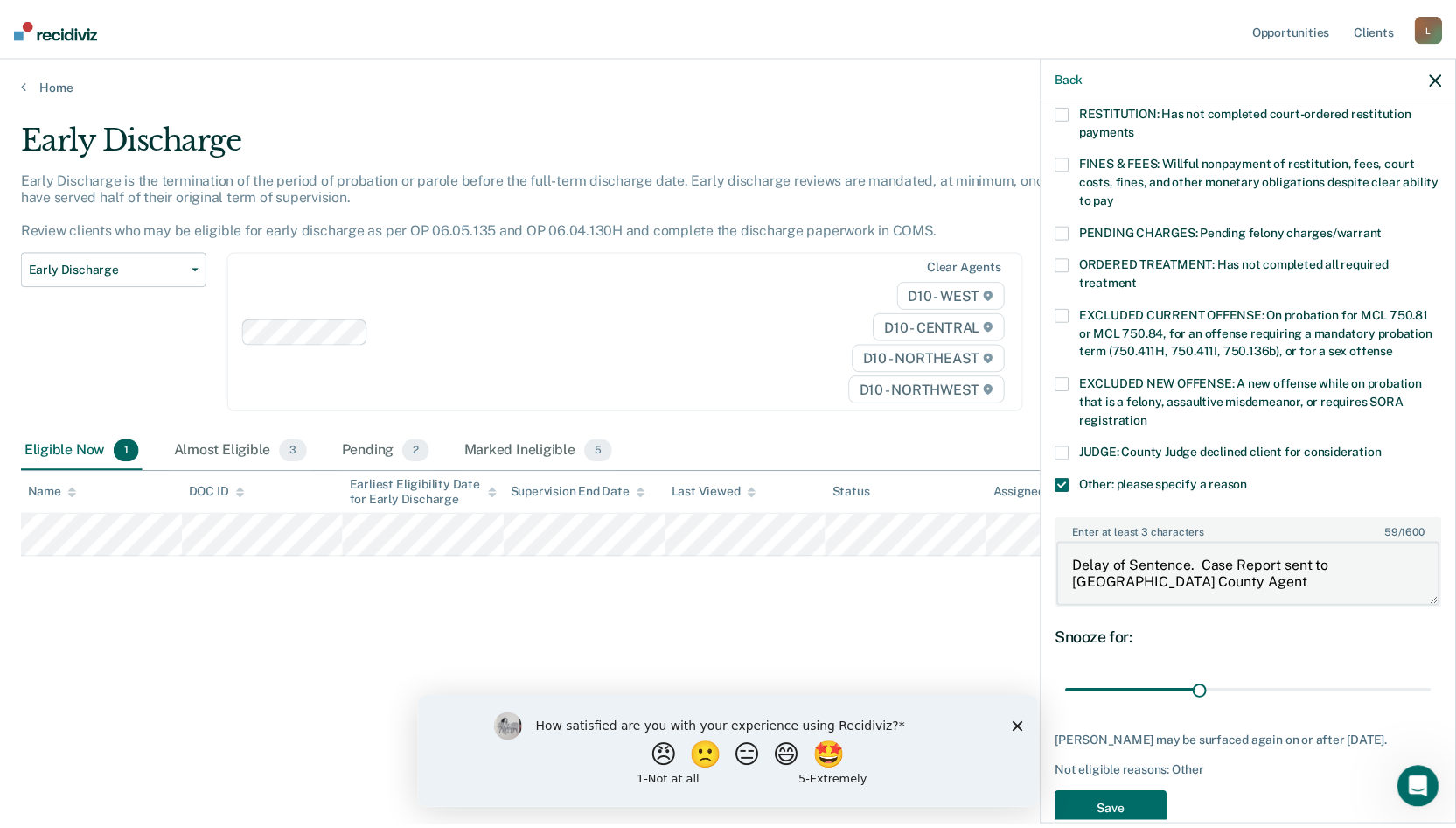
scroll to position [483, 0]
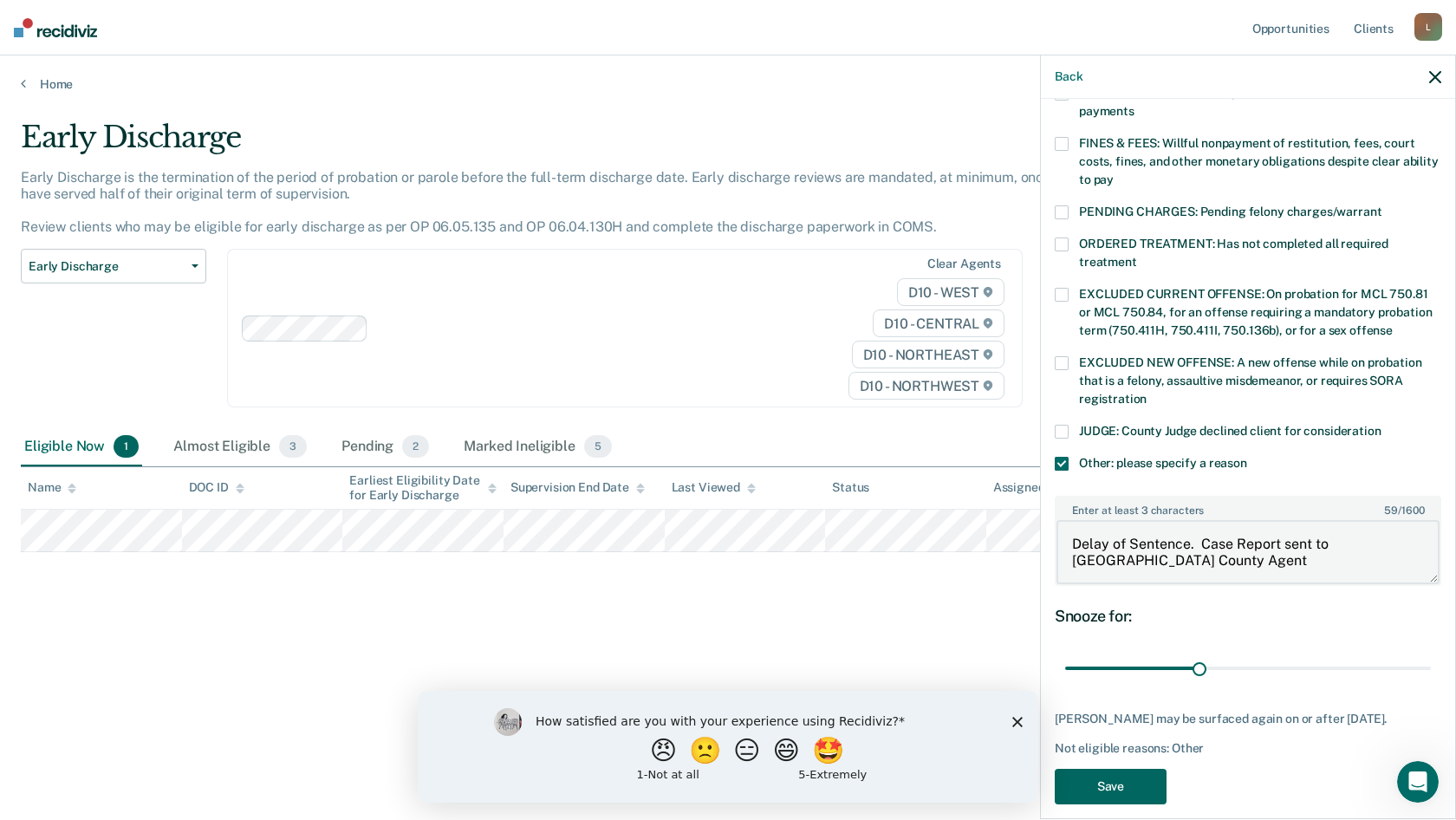
type textarea "Delay of Sentence. Case Report sent to [GEOGRAPHIC_DATA] County Agent"
click at [1149, 768] on button "Save" at bounding box center [1110, 786] width 112 height 36
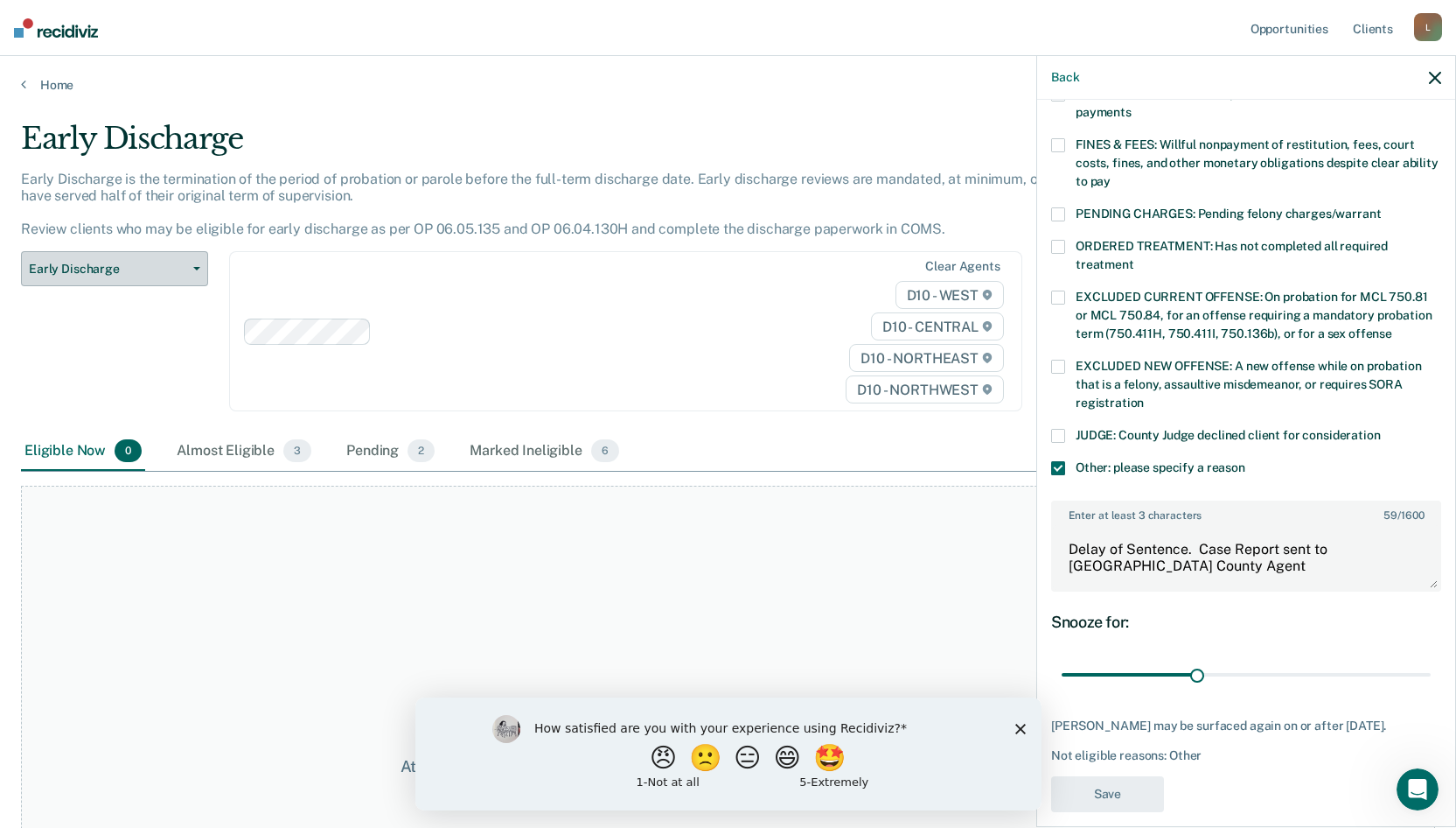
scroll to position [328, 0]
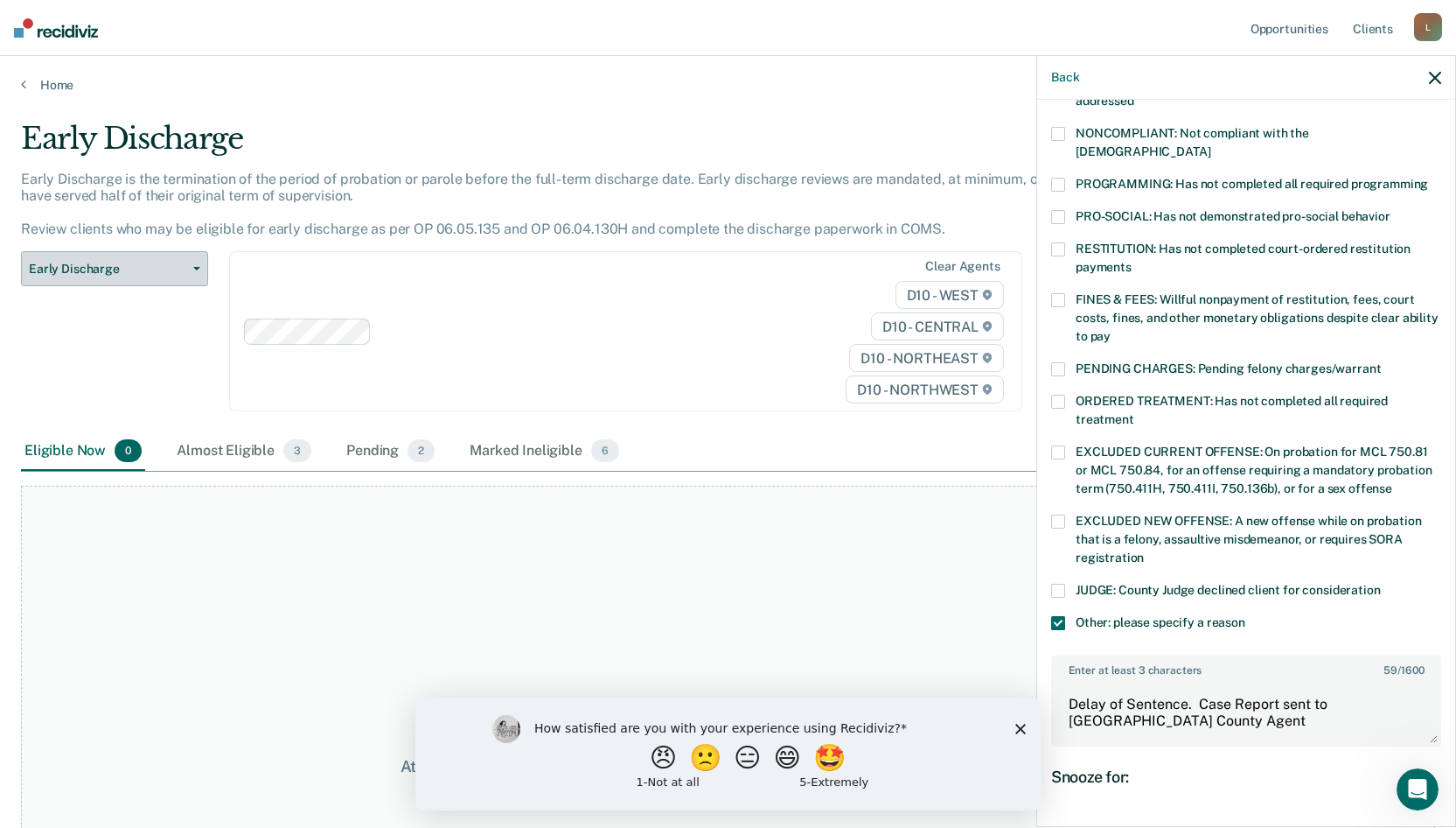
click at [147, 256] on button "Early Discharge" at bounding box center [114, 268] width 187 height 35
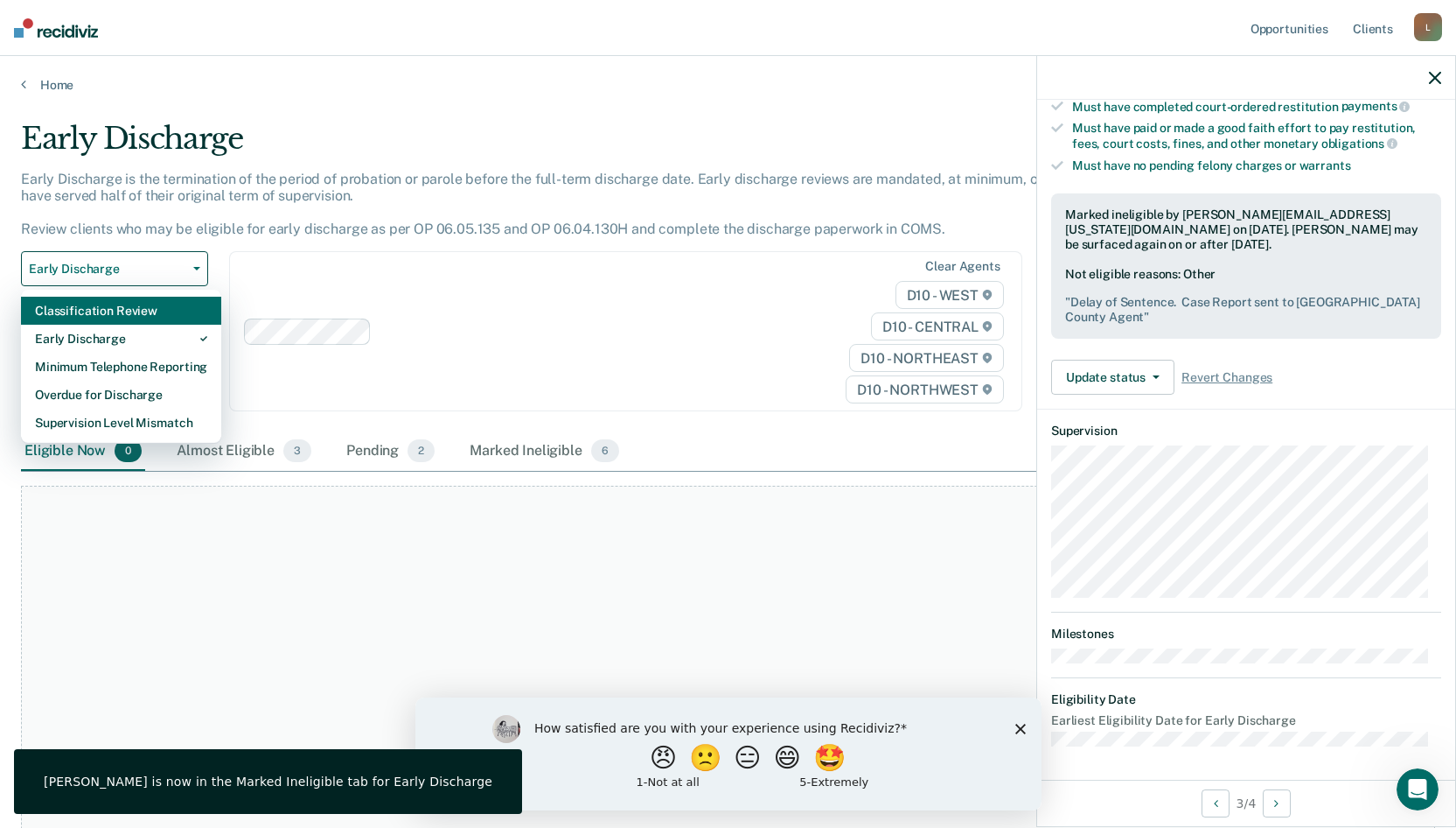
click at [145, 308] on div "Classification Review" at bounding box center [121, 310] width 172 height 28
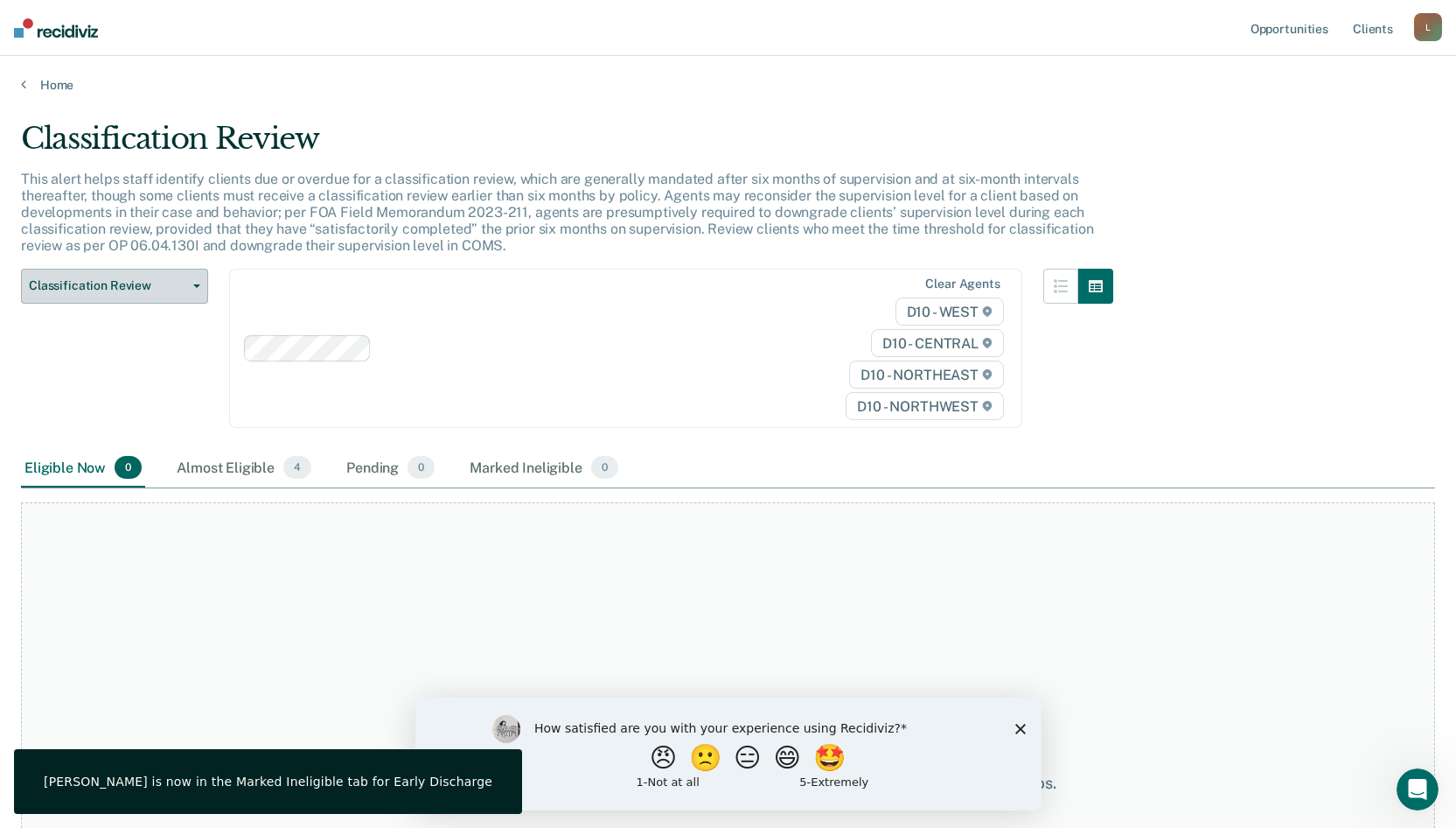
click at [189, 277] on button "Classification Review" at bounding box center [114, 285] width 187 height 35
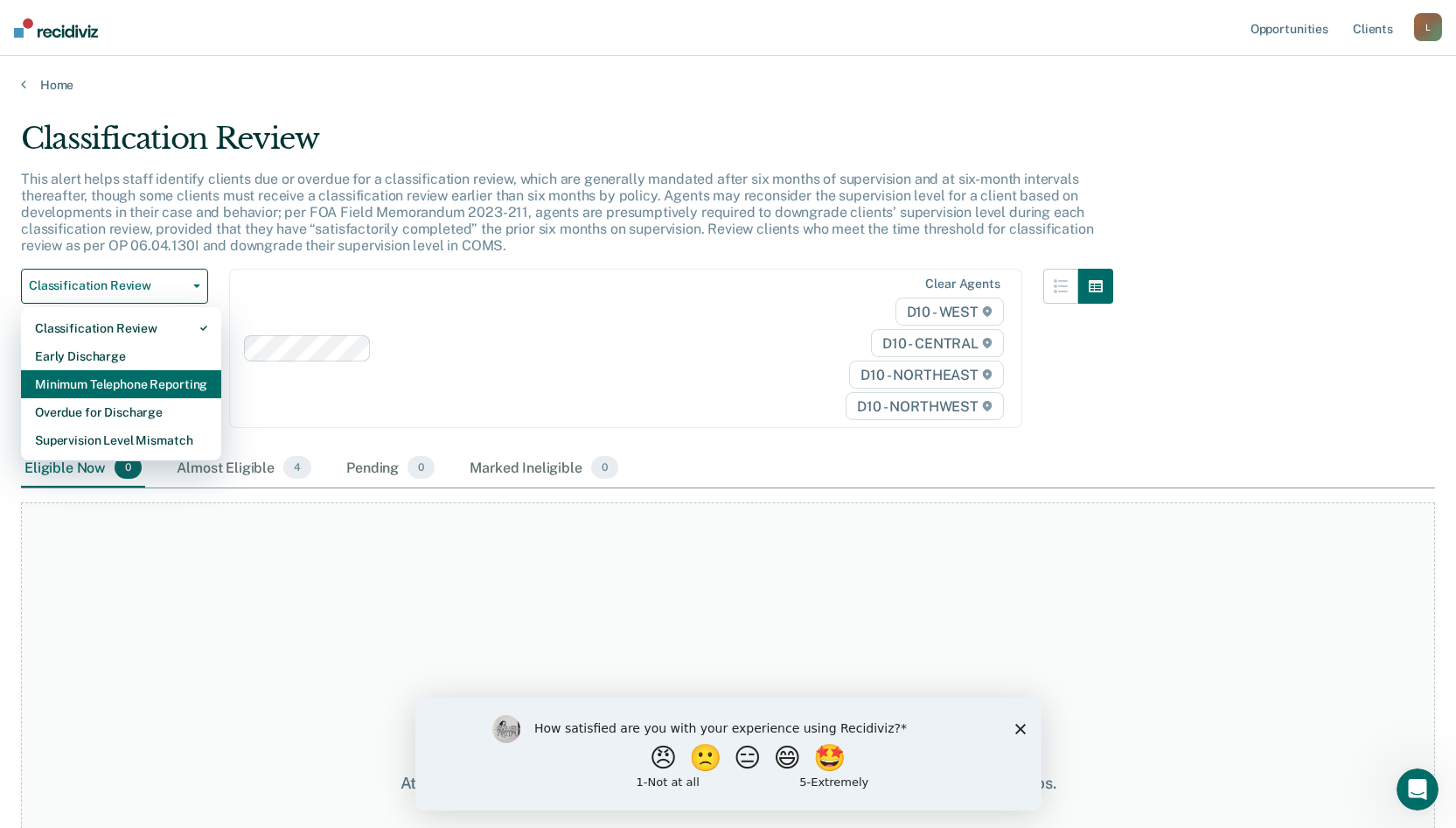
click at [154, 380] on div "Minimum Telephone Reporting" at bounding box center [121, 384] width 172 height 28
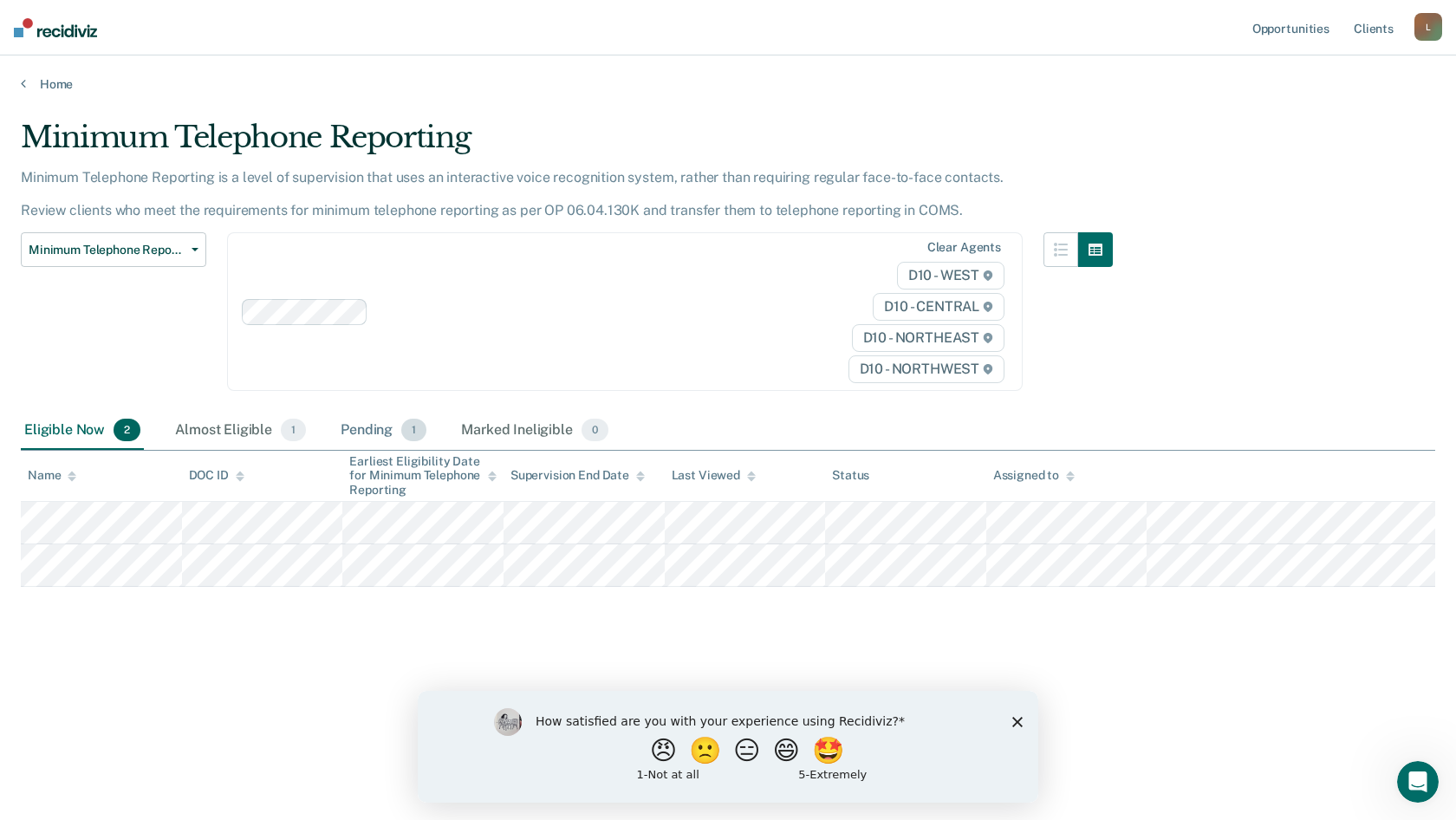
click at [380, 426] on div "Pending 1" at bounding box center [384, 430] width 93 height 38
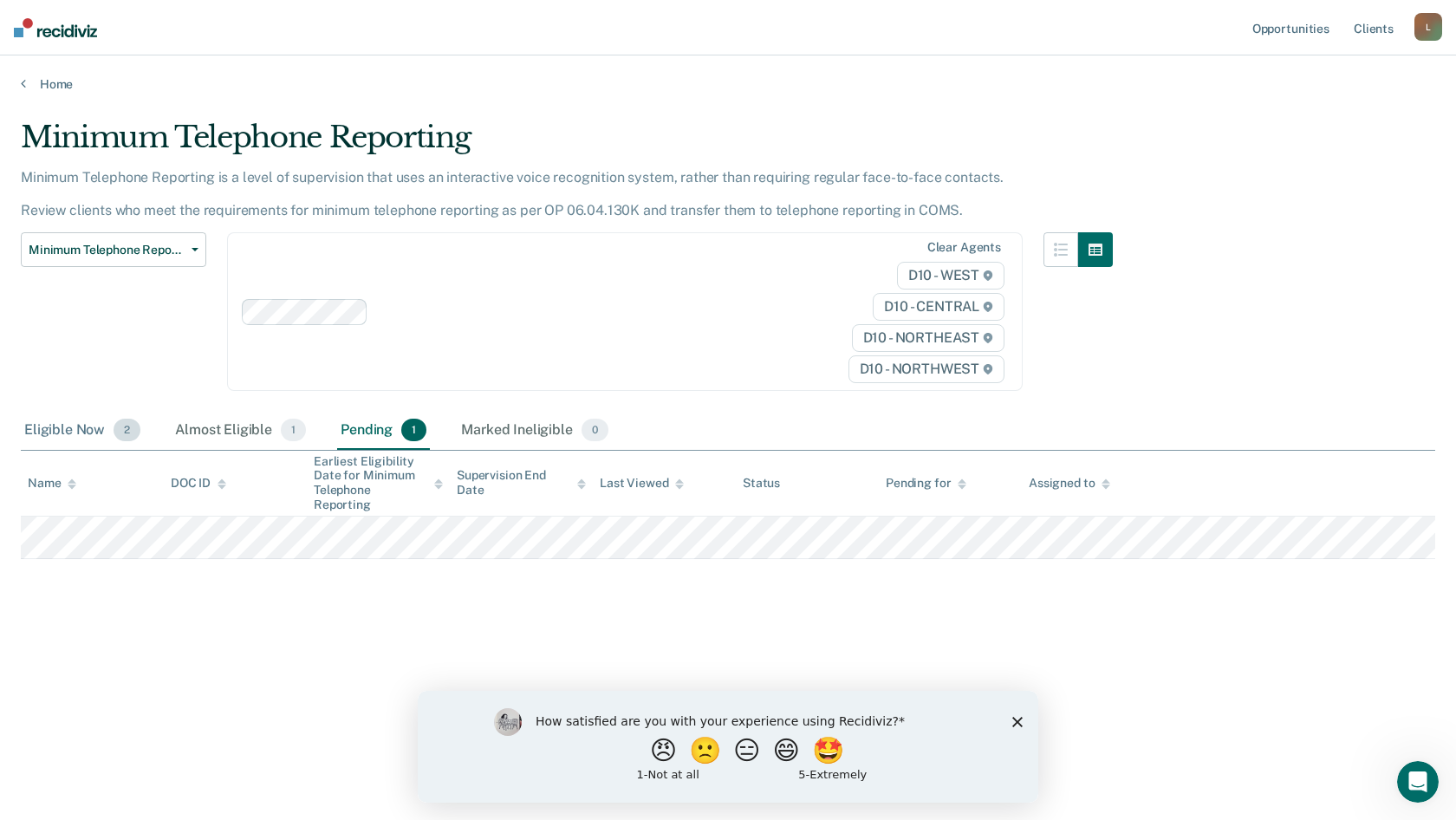
click at [80, 427] on div "Eligible Now 2" at bounding box center [82, 430] width 123 height 38
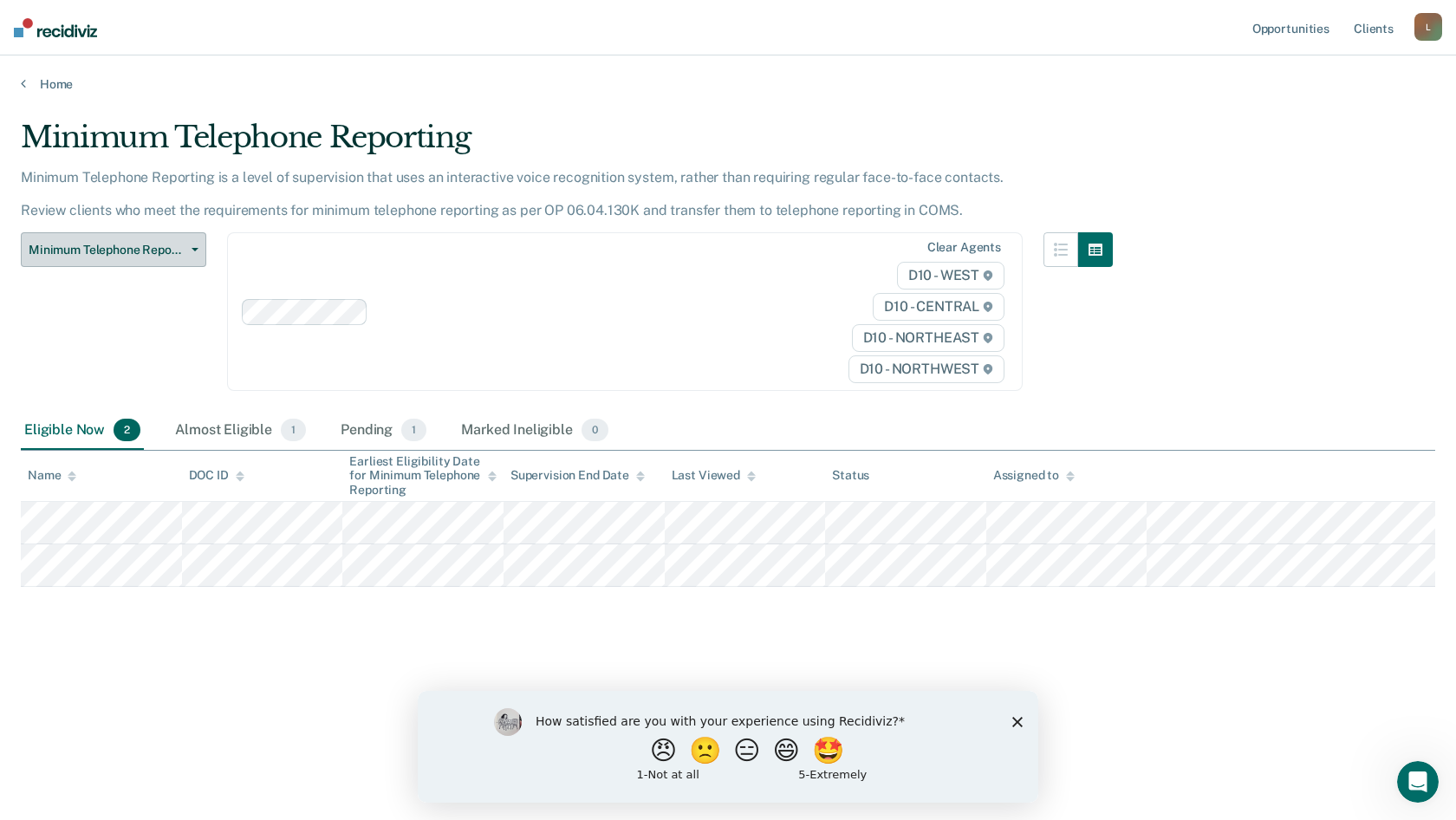
click at [77, 246] on span "Minimum Telephone Reporting" at bounding box center [106, 249] width 156 height 14
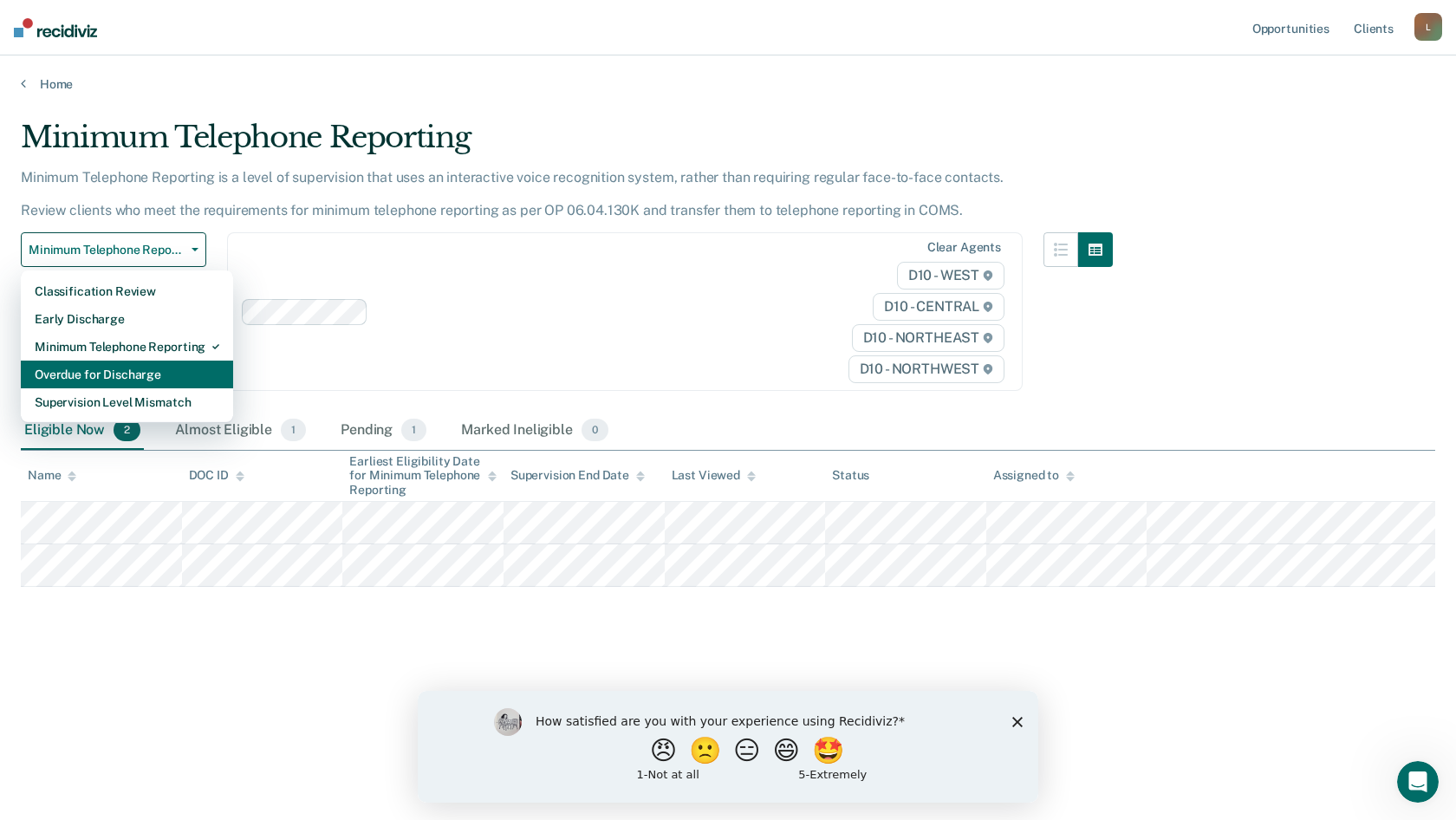
click at [130, 378] on div "Overdue for Discharge" at bounding box center [127, 374] width 184 height 28
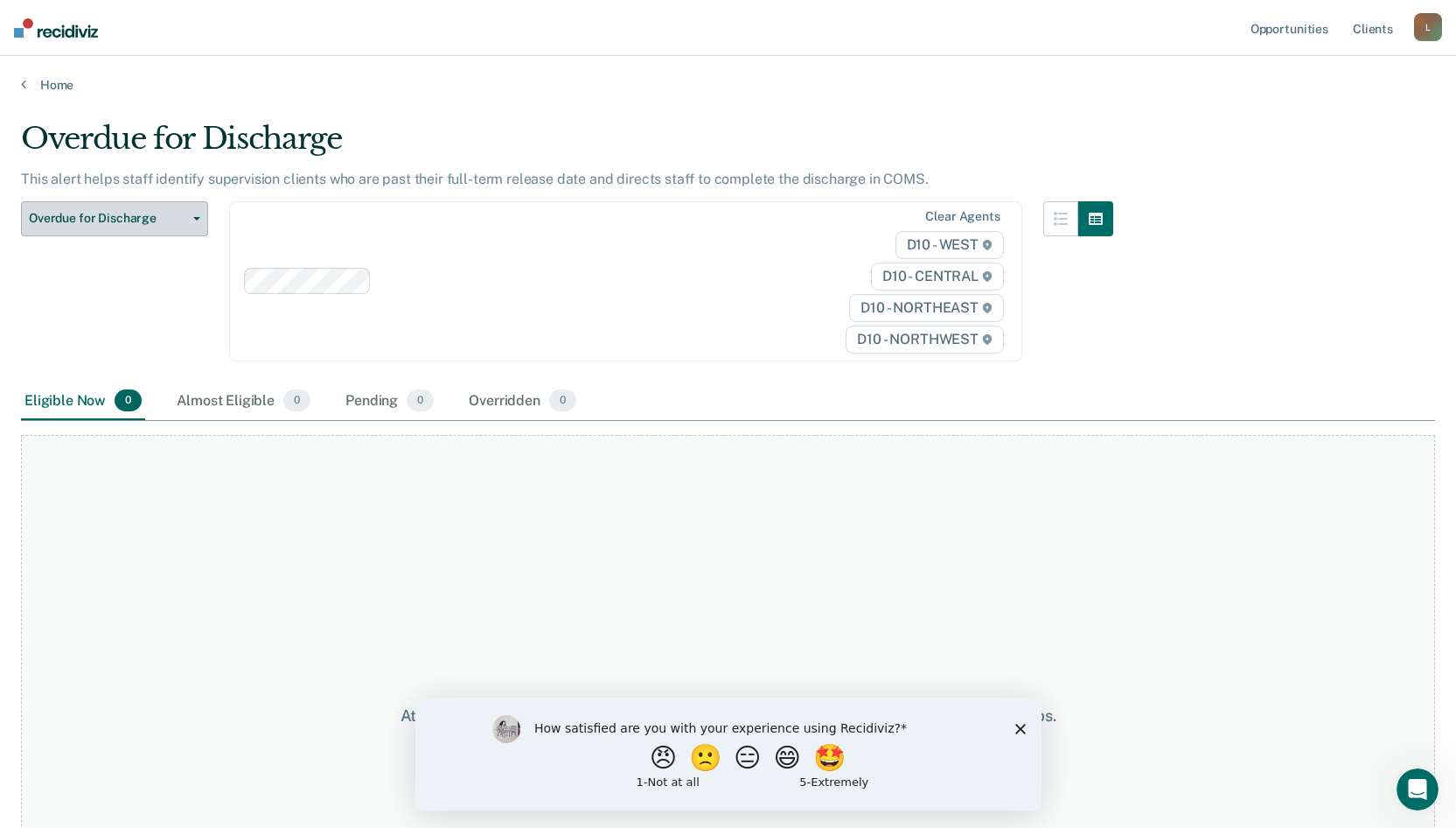
click at [139, 225] on span "Overdue for Discharge" at bounding box center [107, 218] width 157 height 14
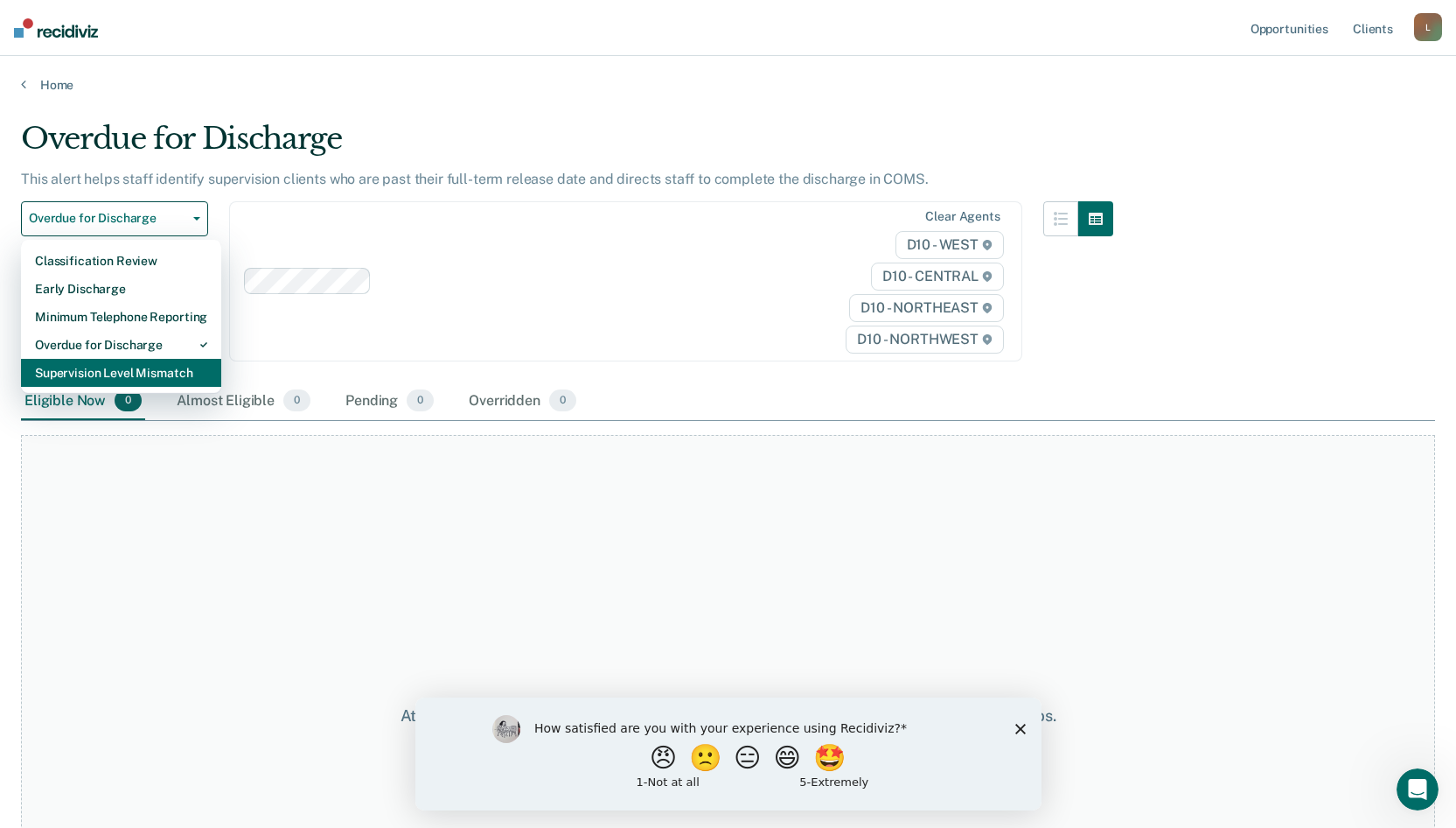
click at [127, 377] on div "Supervision Level Mismatch" at bounding box center [121, 372] width 172 height 28
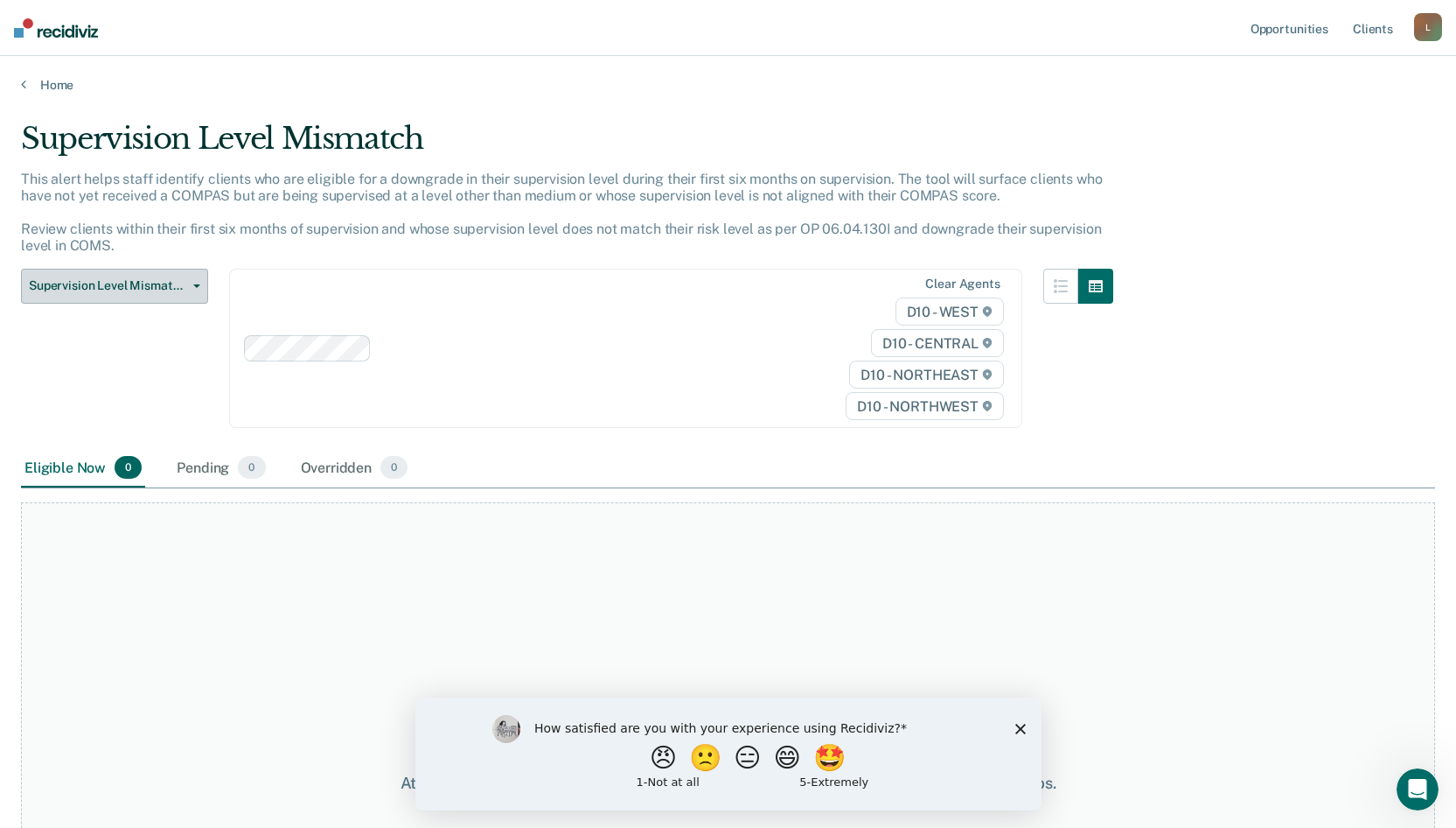
click at [147, 279] on span "Supervision Level Mismatch" at bounding box center [107, 285] width 157 height 14
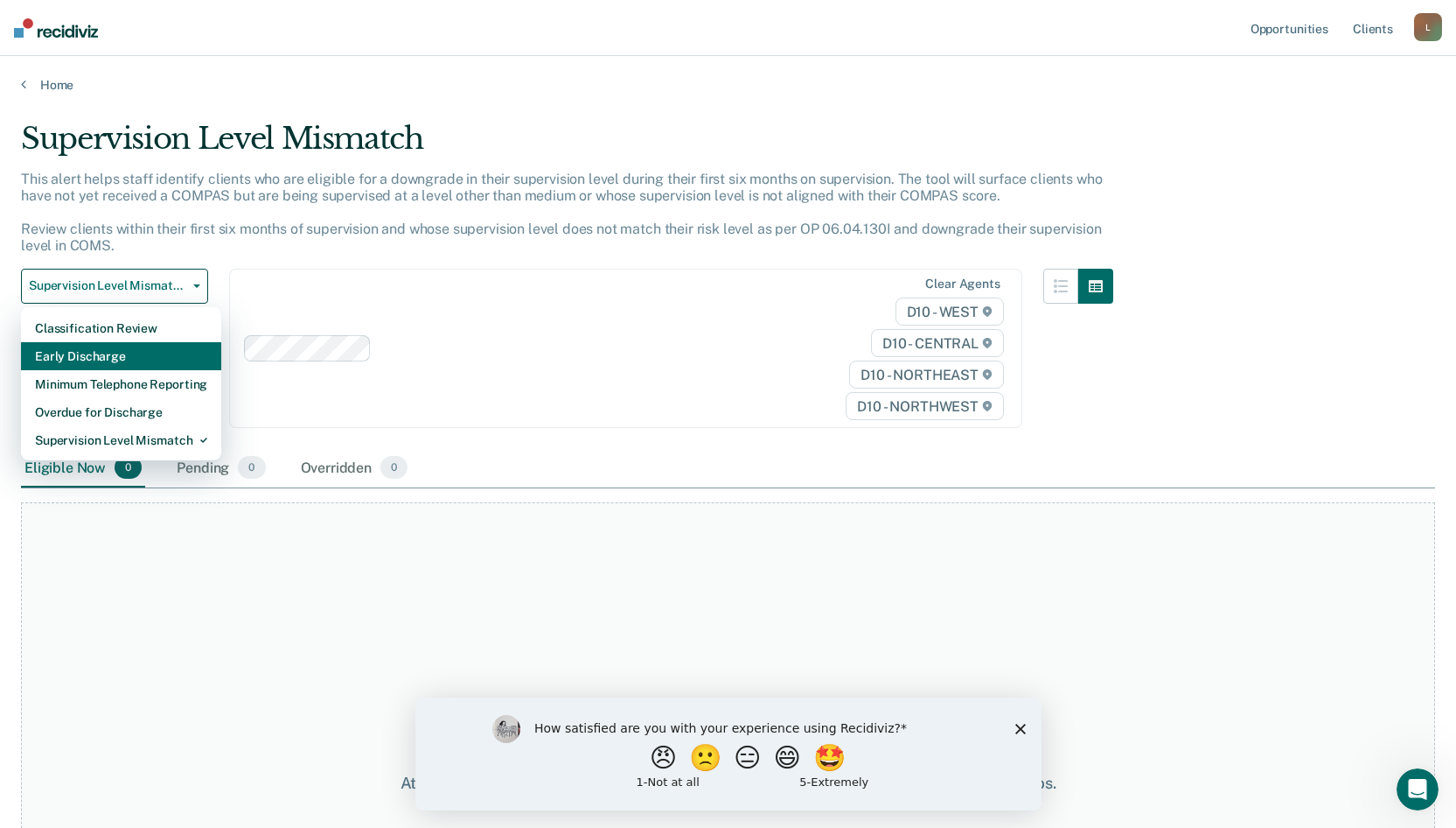
click at [151, 353] on div "Early Discharge" at bounding box center [121, 356] width 172 height 28
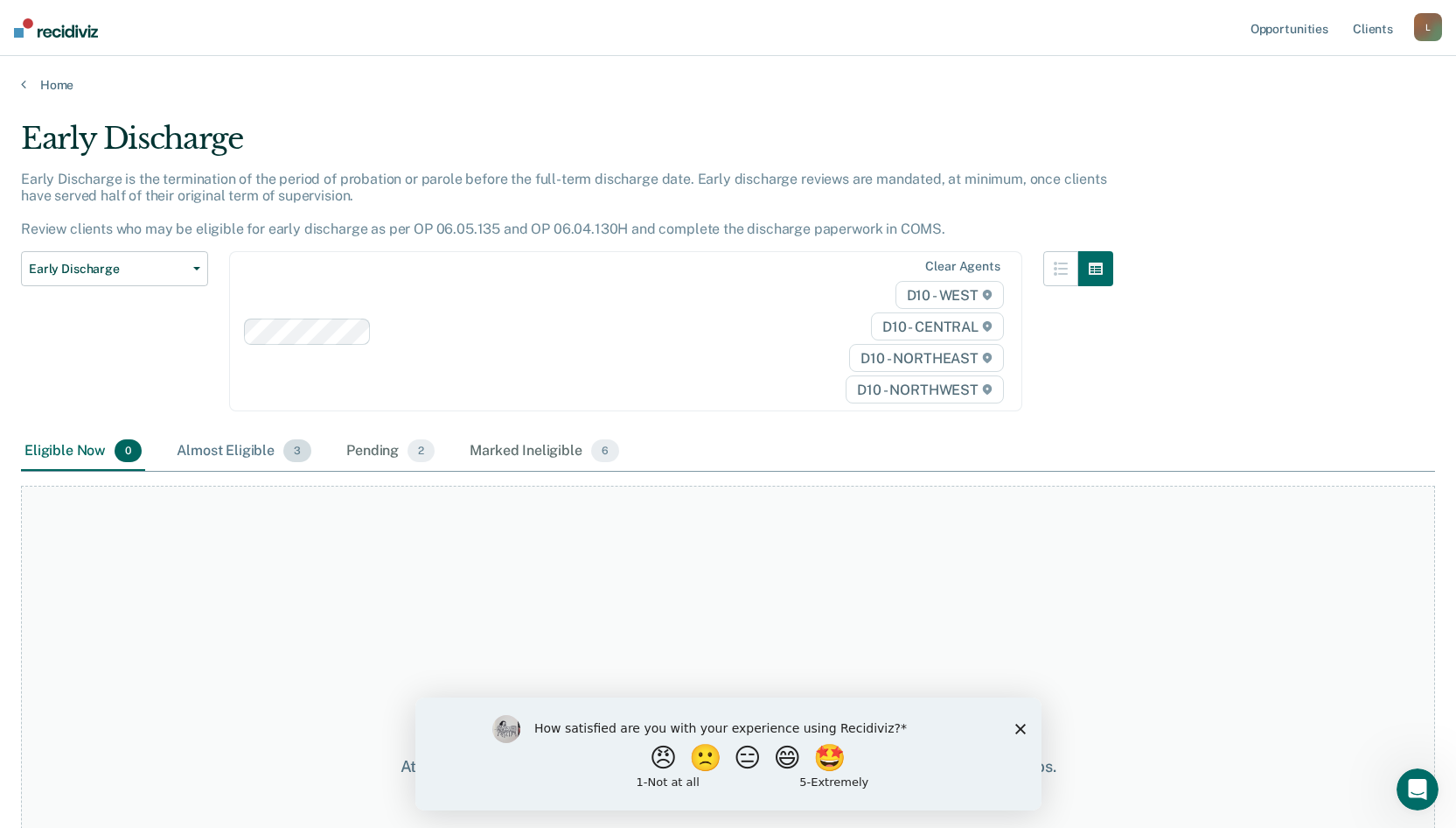
click at [266, 454] on div "Almost Eligible 3" at bounding box center [244, 451] width 142 height 39
